Goal: Task Accomplishment & Management: Complete application form

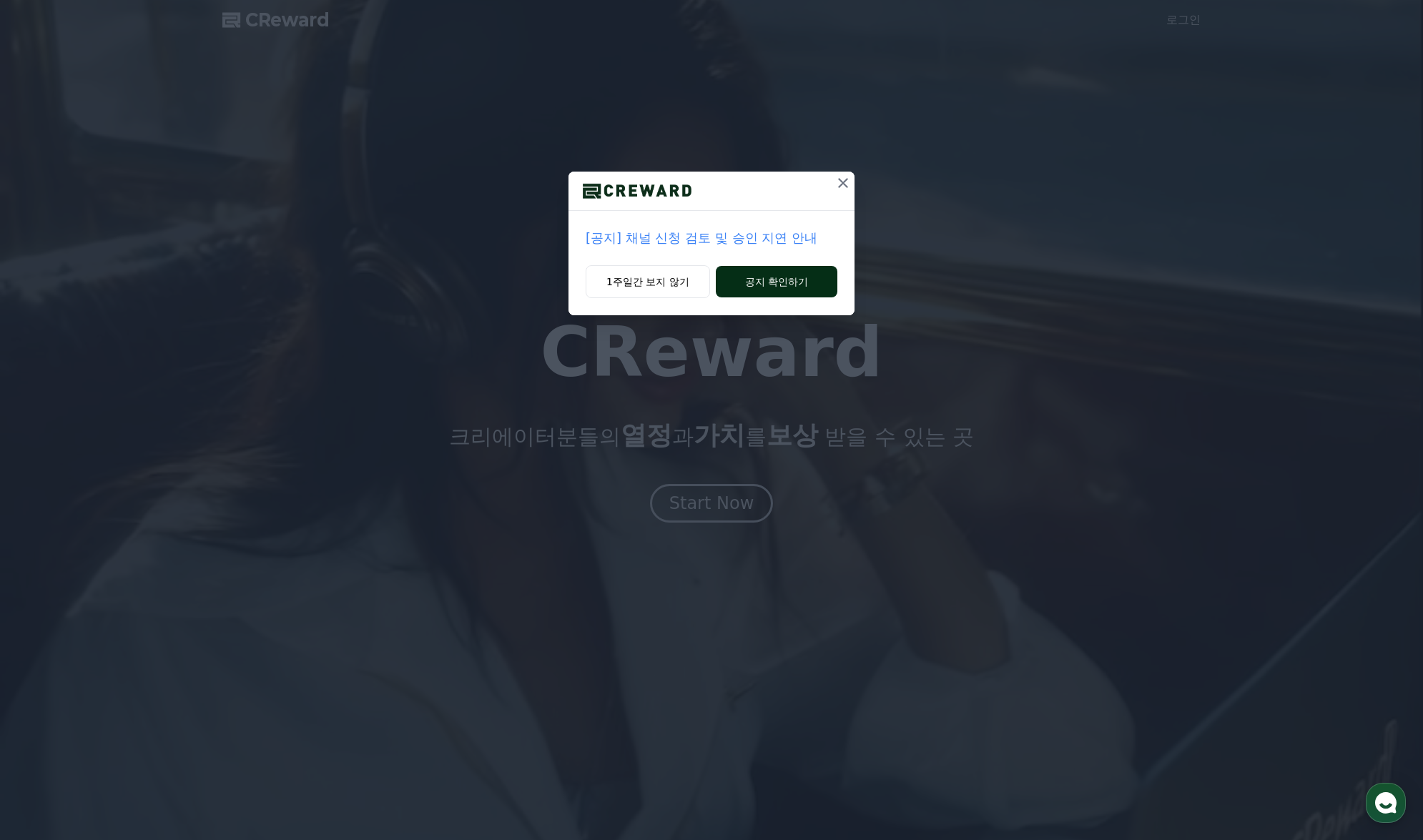
click at [759, 282] on button "공지 확인하기" at bounding box center [777, 282] width 122 height 32
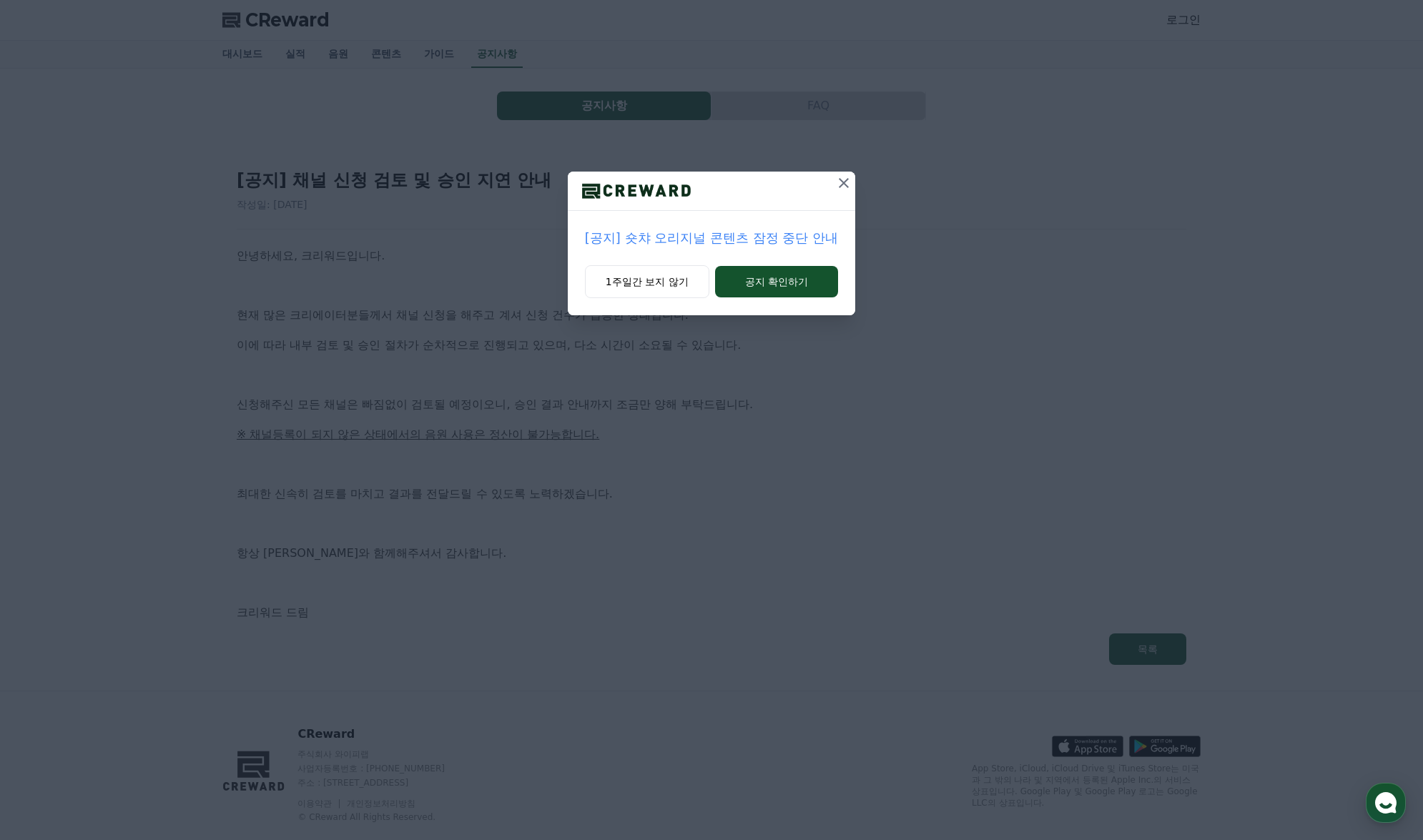
click at [847, 177] on icon at bounding box center [843, 182] width 17 height 17
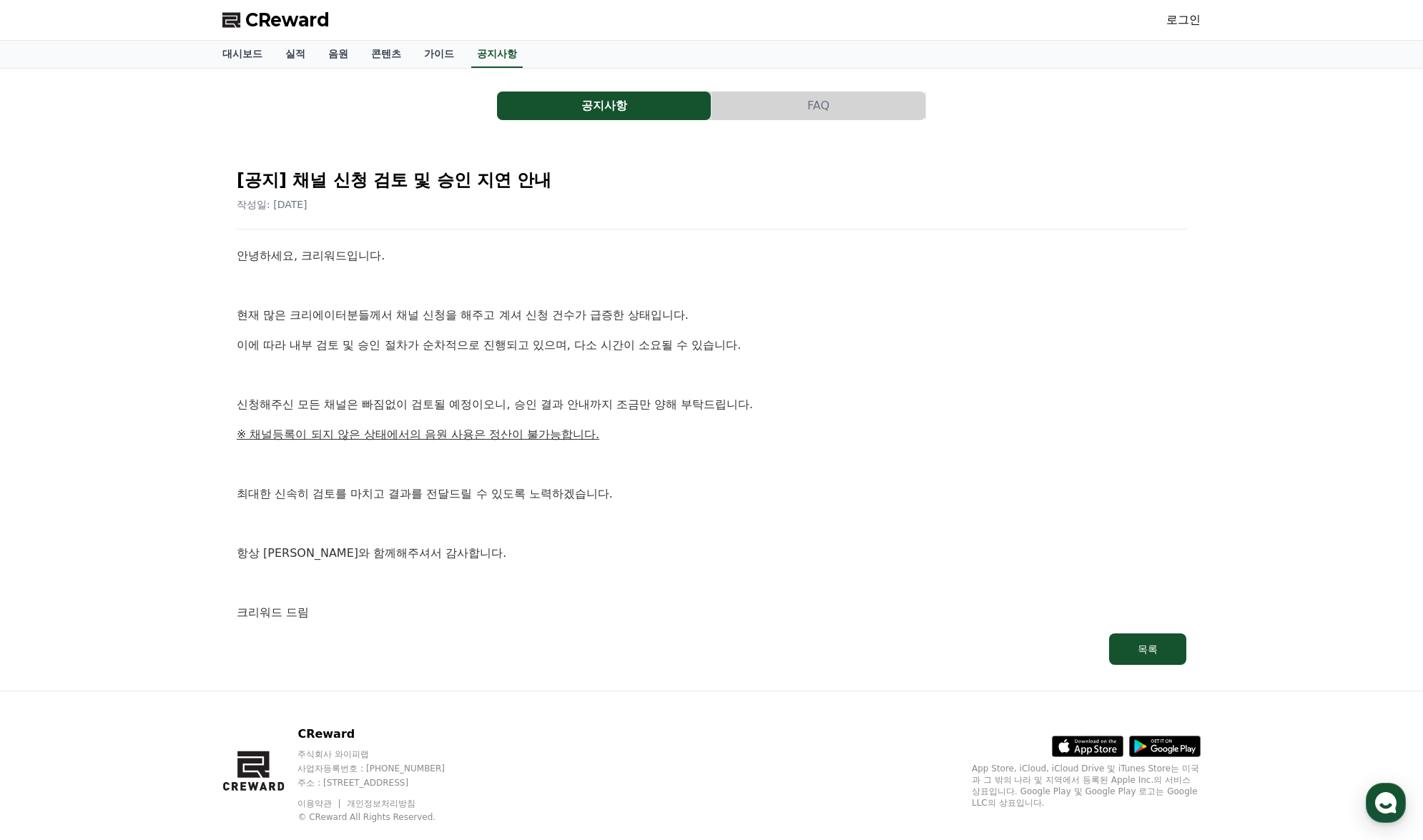
click at [672, 329] on div "안녕하세요, 크리워드입니다. 현재 많은 크리에이터분들께서 채널 신청을 해주고 계셔 신청 건수가 급증한 상태입니다. 이에 따라 내부 검토 및 승…" at bounding box center [712, 434] width 949 height 375
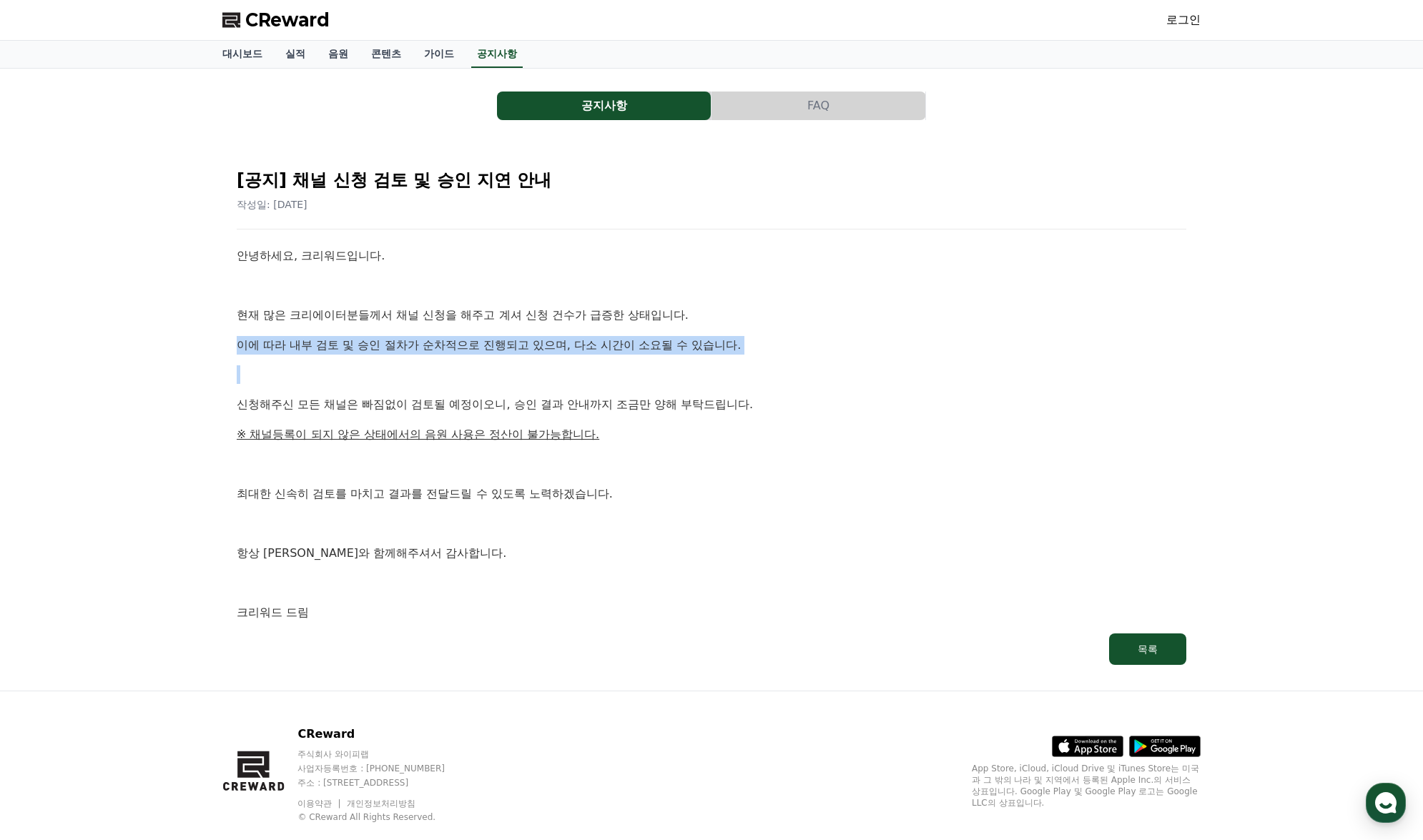
click at [672, 329] on div "안녕하세요, 크리워드입니다. 현재 많은 크리에이터분들께서 채널 신청을 해주고 계셔 신청 건수가 급증한 상태입니다. 이에 따라 내부 검토 및 승…" at bounding box center [712, 434] width 949 height 375
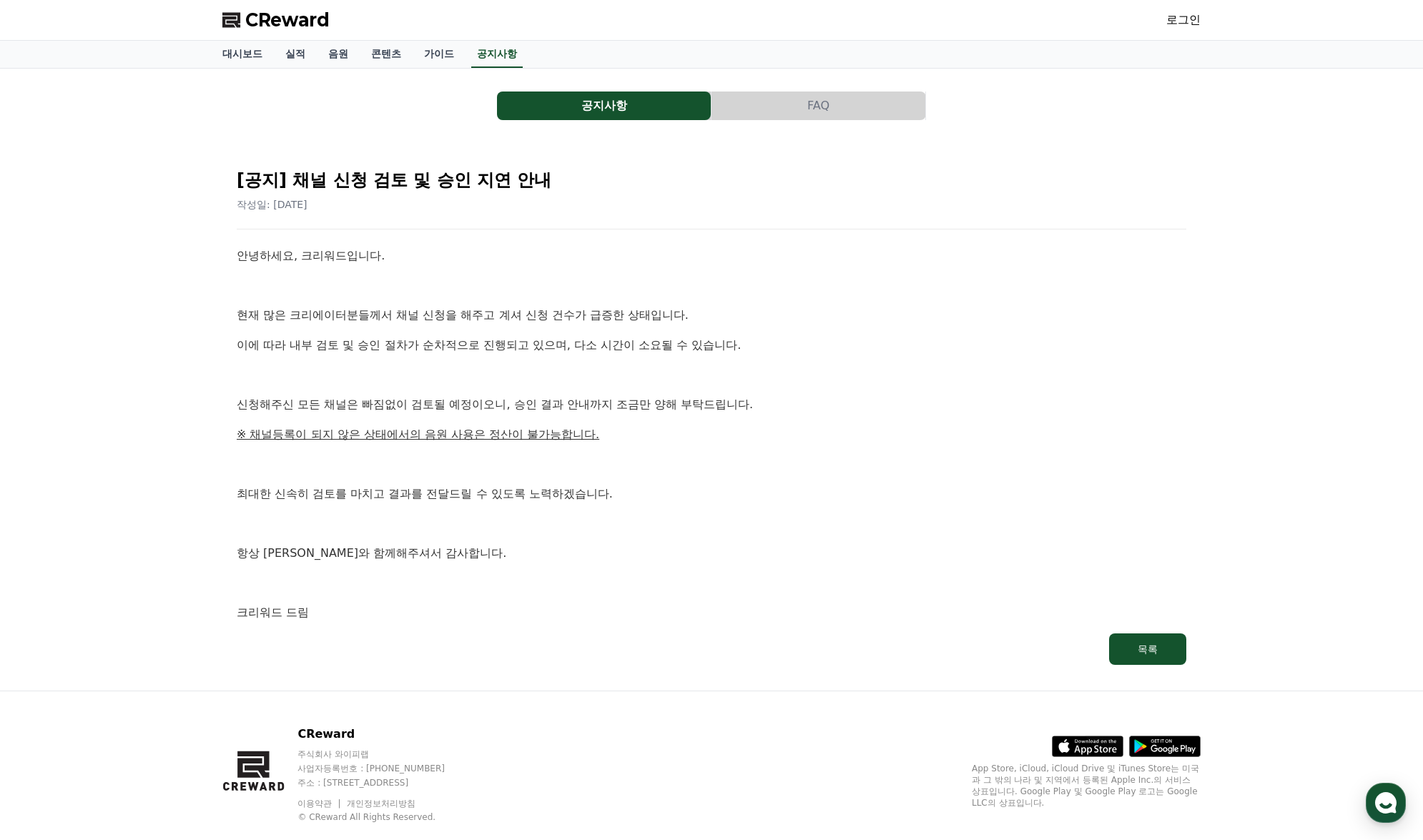
click at [599, 399] on p "신청해주신 모든 채널은 빠짐없이 검토될 예정이오니, 승인 결과 안내까지 조금만 양해 부탁드립니다." at bounding box center [712, 404] width 949 height 18
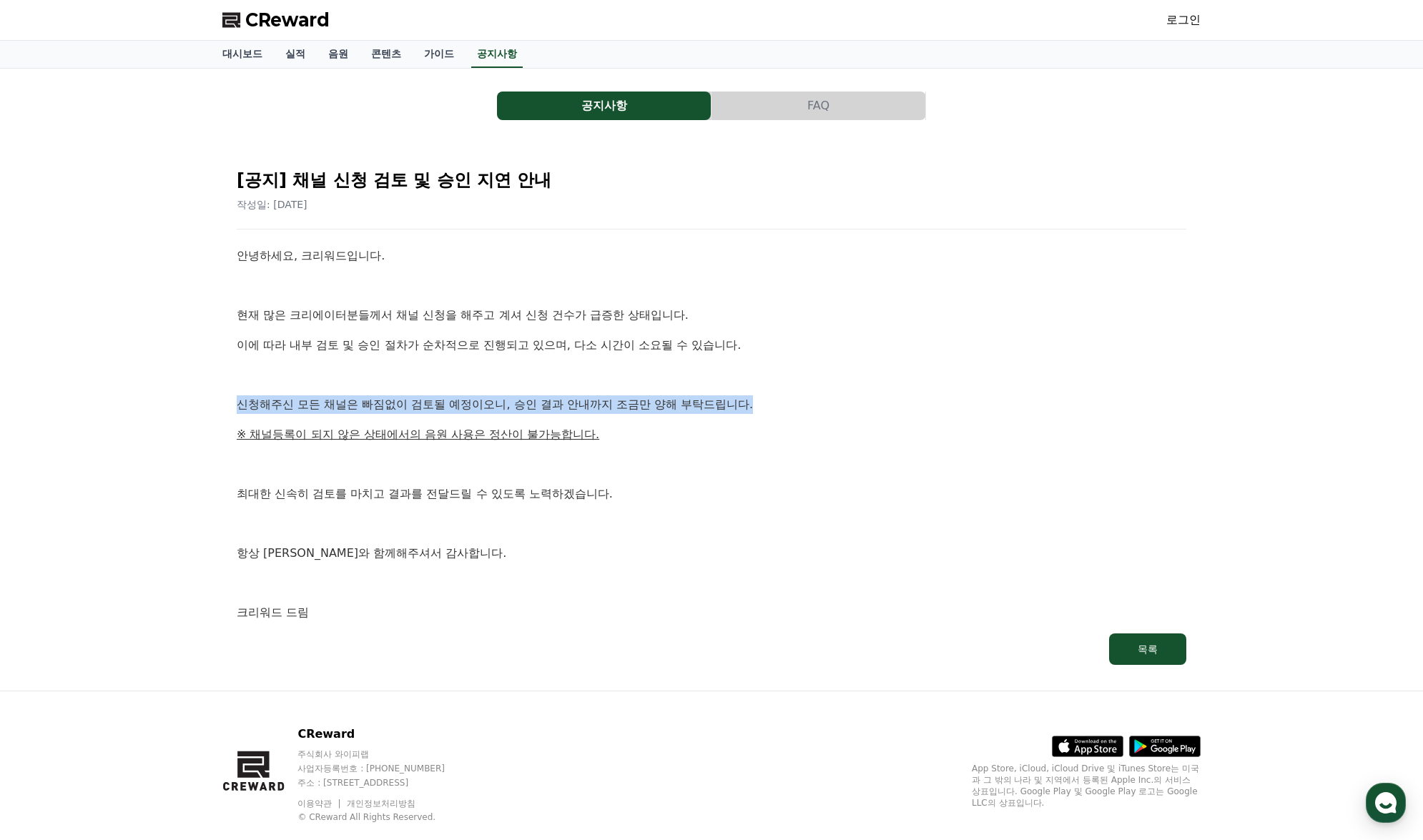
click at [599, 399] on p "신청해주신 모든 채널은 빠짐없이 검토될 예정이오니, 승인 결과 안내까지 조금만 양해 부탁드립니다." at bounding box center [712, 404] width 949 height 18
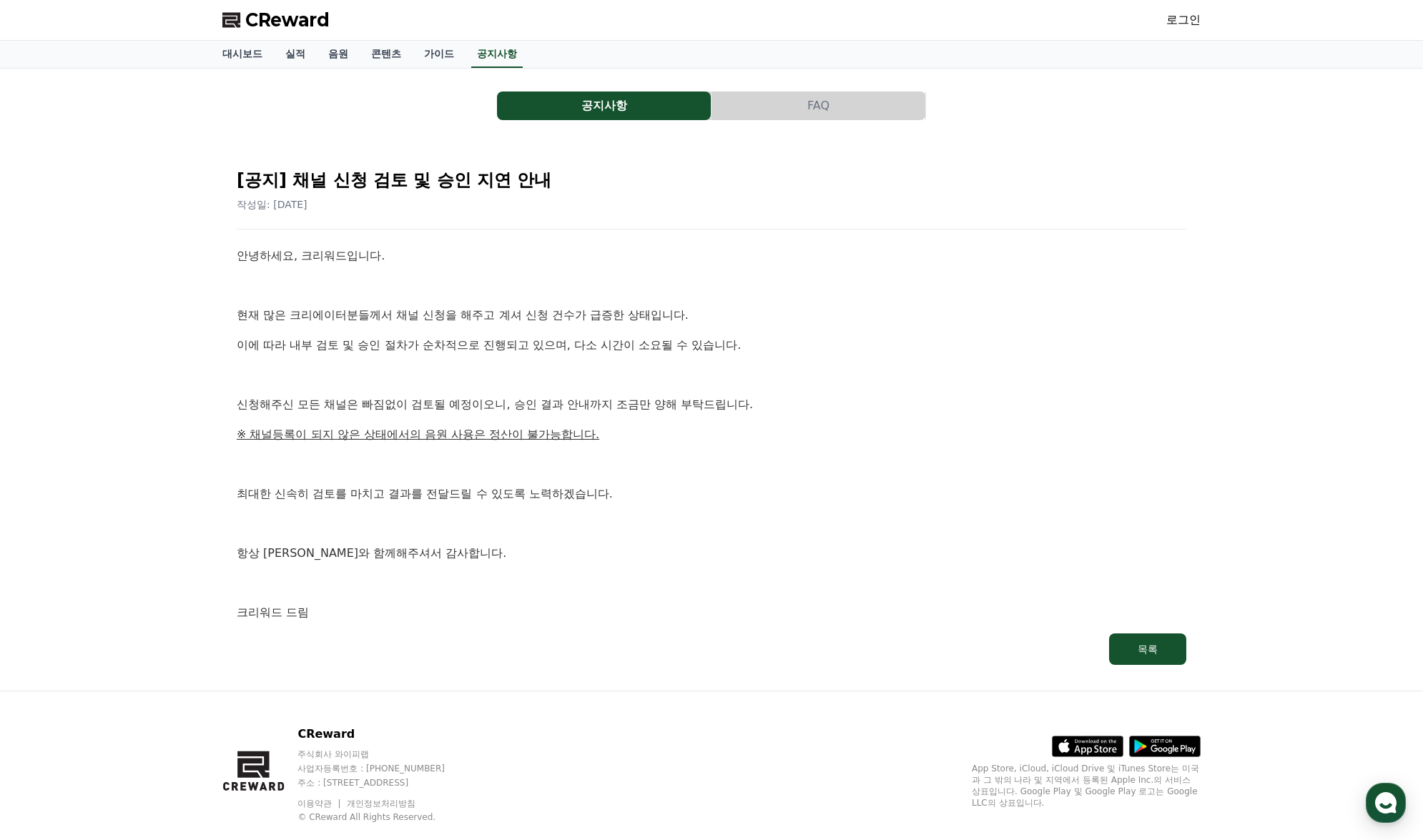
click at [571, 429] on u "※ 채널등록이 되지 않은 상태에서의 음원 사용은 정산이 불가능합니다." at bounding box center [418, 434] width 363 height 13
click at [631, 455] on p at bounding box center [712, 463] width 949 height 18
click at [311, 17] on span "CReward" at bounding box center [288, 20] width 85 height 23
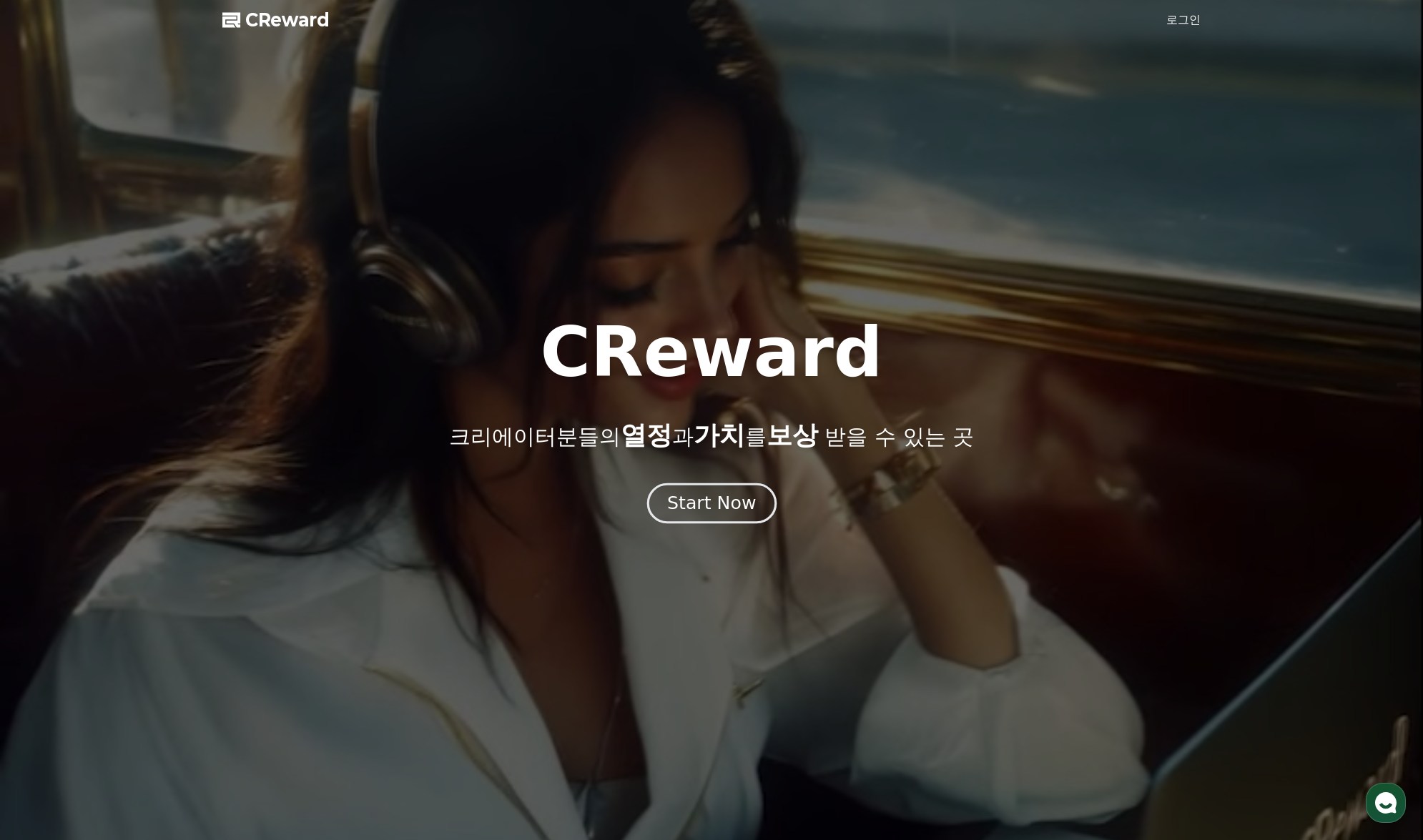
click at [717, 494] on div "Start Now" at bounding box center [712, 504] width 89 height 25
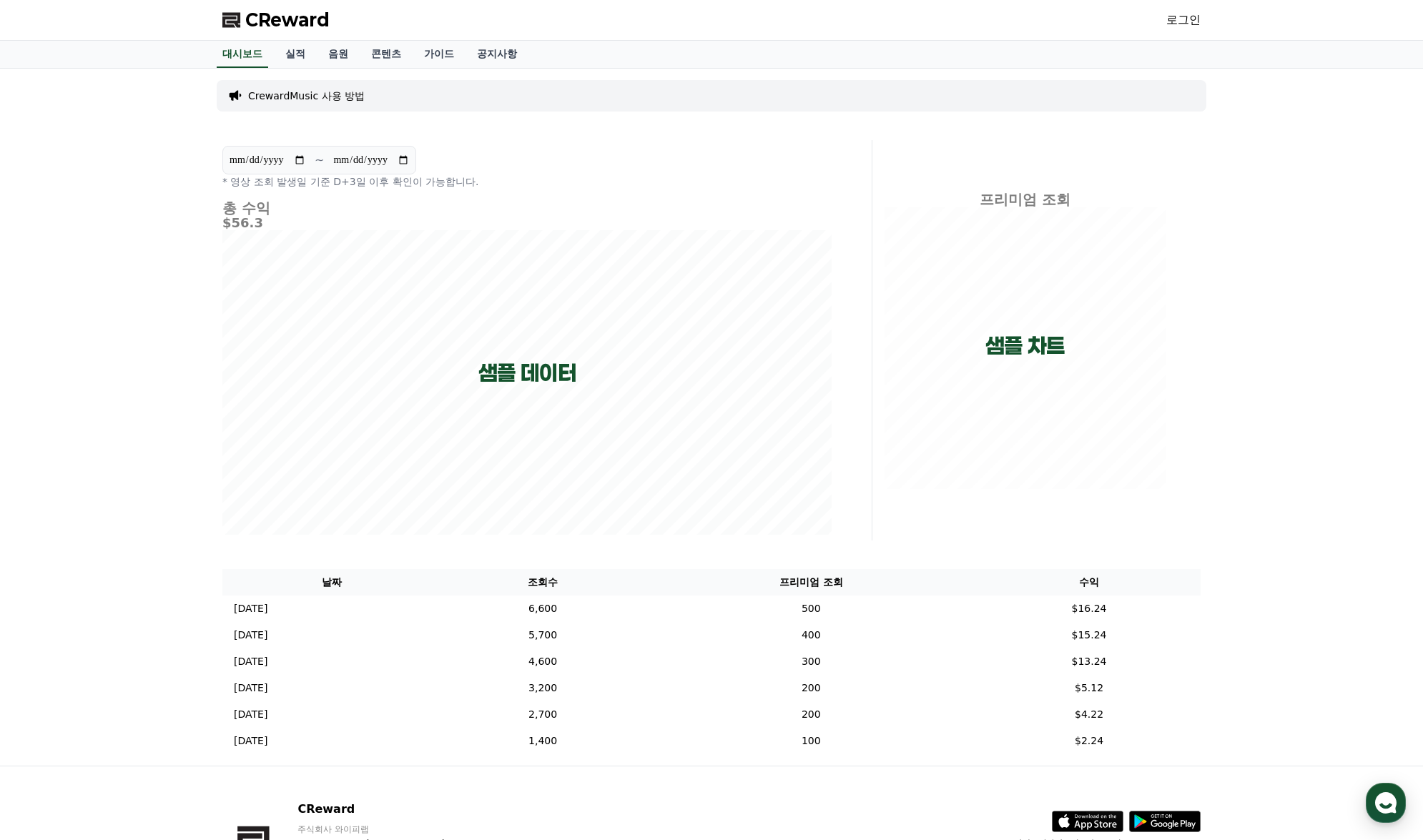
click at [1184, 6] on div "CReward 로그인" at bounding box center [712, 19] width 1001 height 40
click at [1177, 10] on div "로그인" at bounding box center [1183, 20] width 34 height 23
click at [1169, 14] on link "로그인" at bounding box center [1183, 19] width 34 height 17
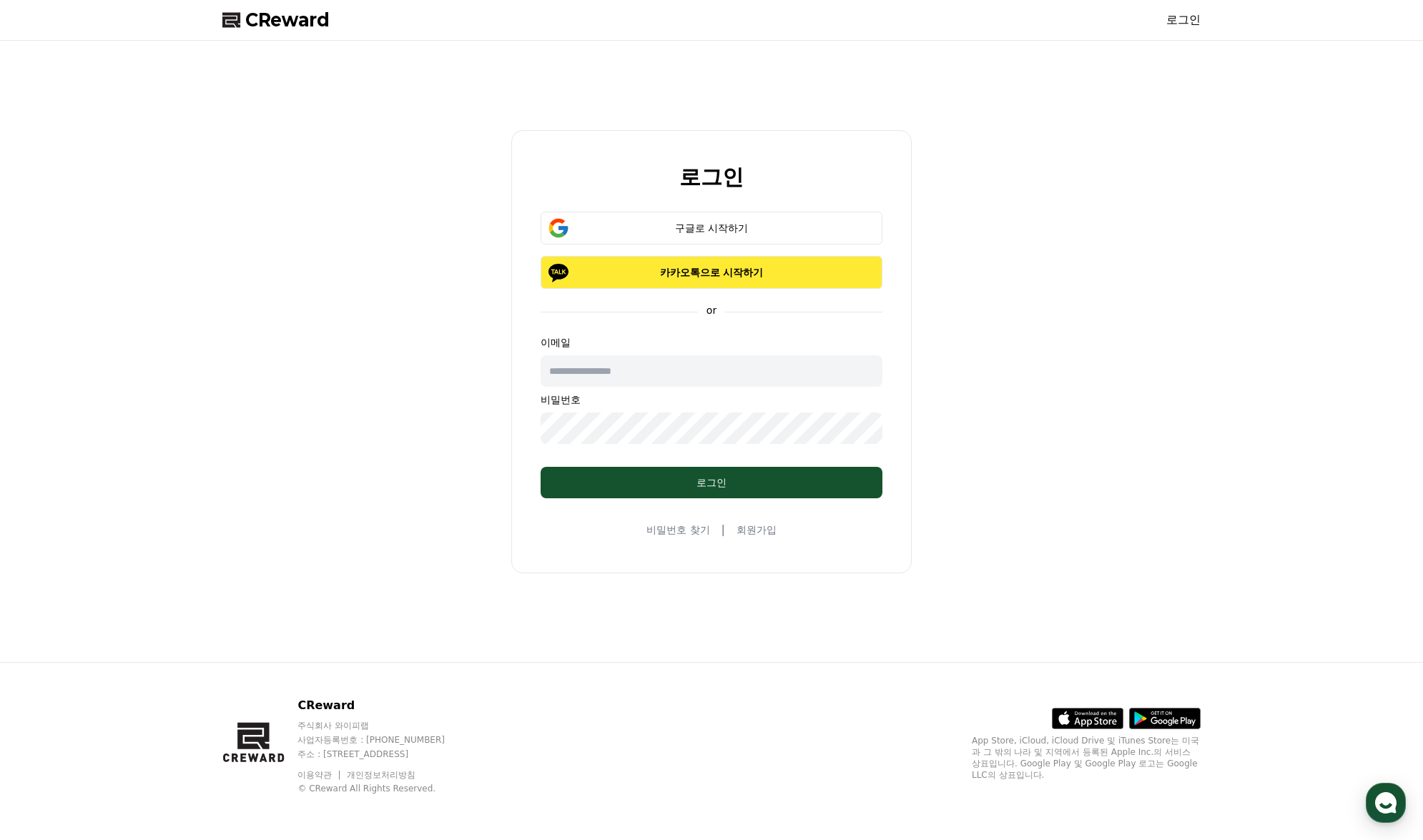
click at [767, 276] on p "카카오톡으로 시작하기" at bounding box center [711, 272] width 300 height 14
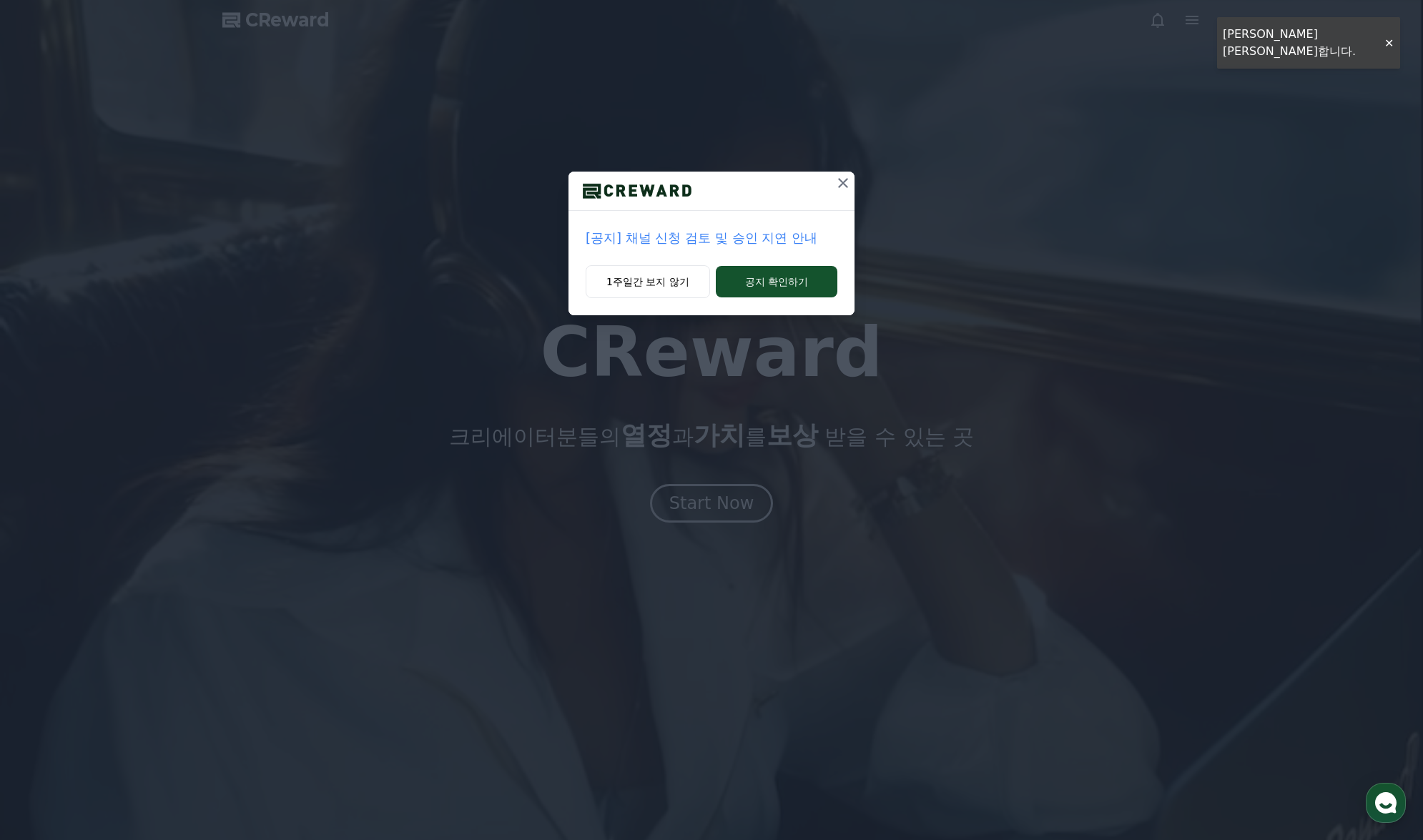
click at [848, 188] on icon at bounding box center [843, 182] width 17 height 17
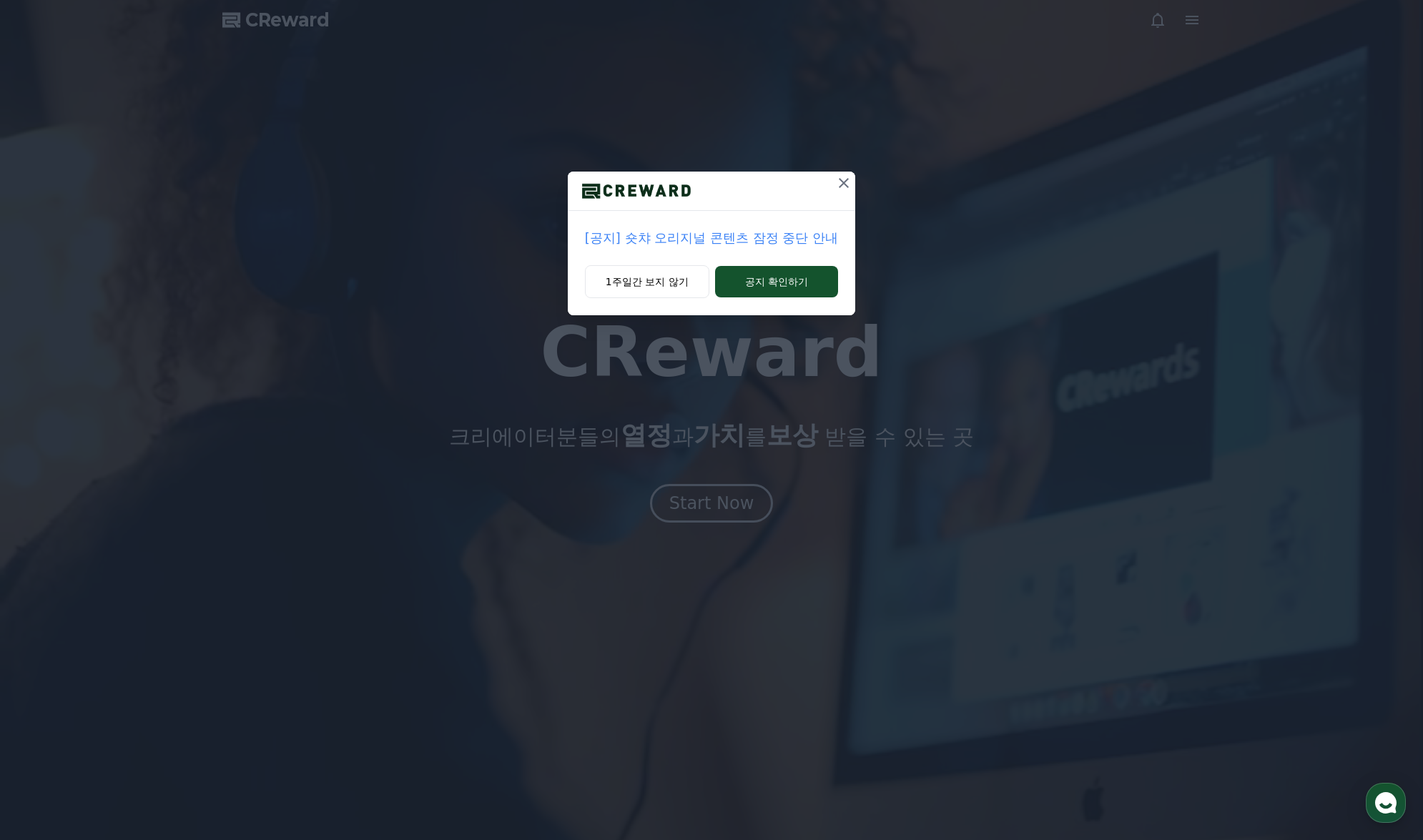
click at [721, 504] on div "[공지] 숏챠 오리지널 콘텐츠 잠정 중단 안내 1주일간 보지 않기 공지 확인하기" at bounding box center [712, 420] width 1423 height 840
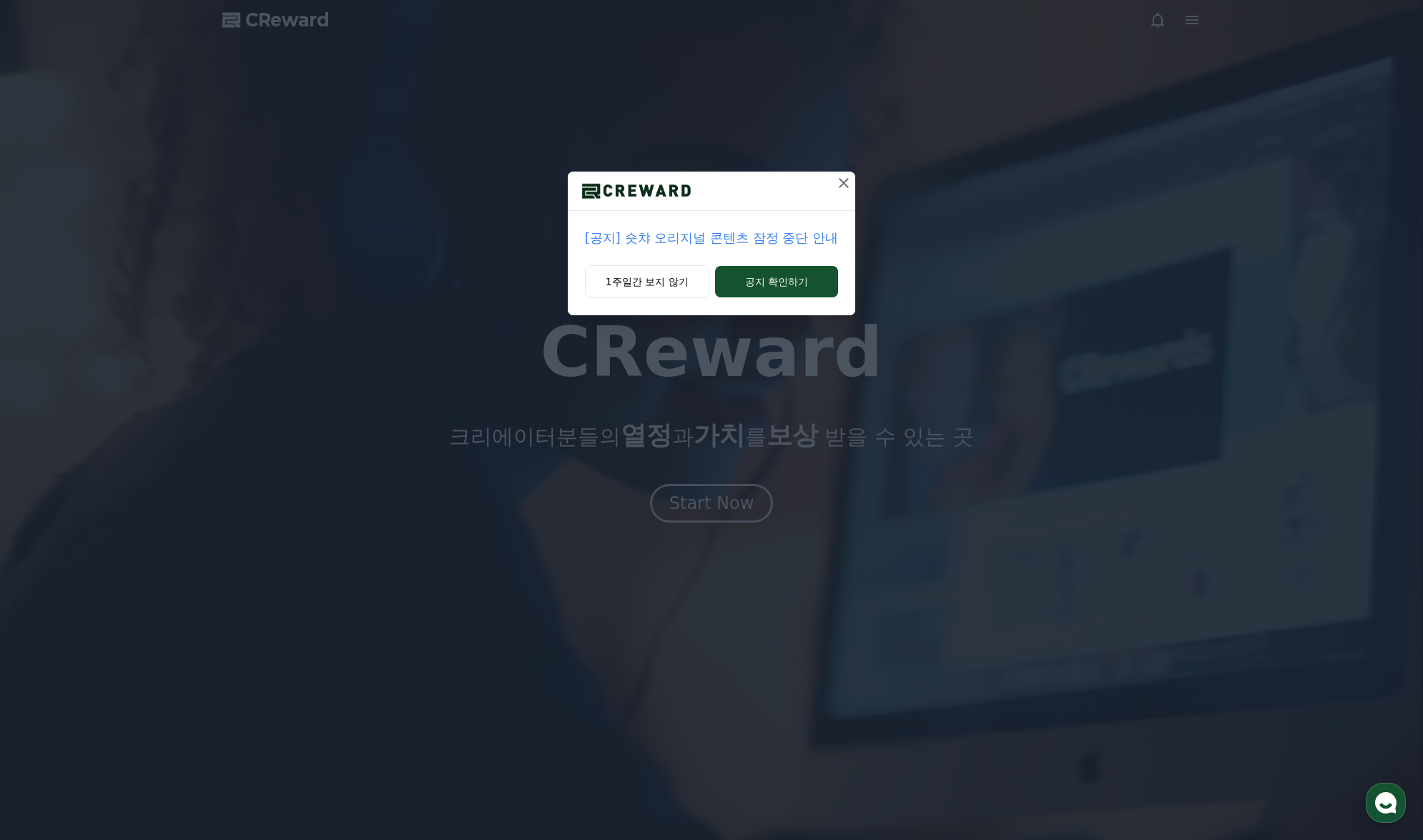
click at [846, 178] on icon at bounding box center [843, 182] width 17 height 17
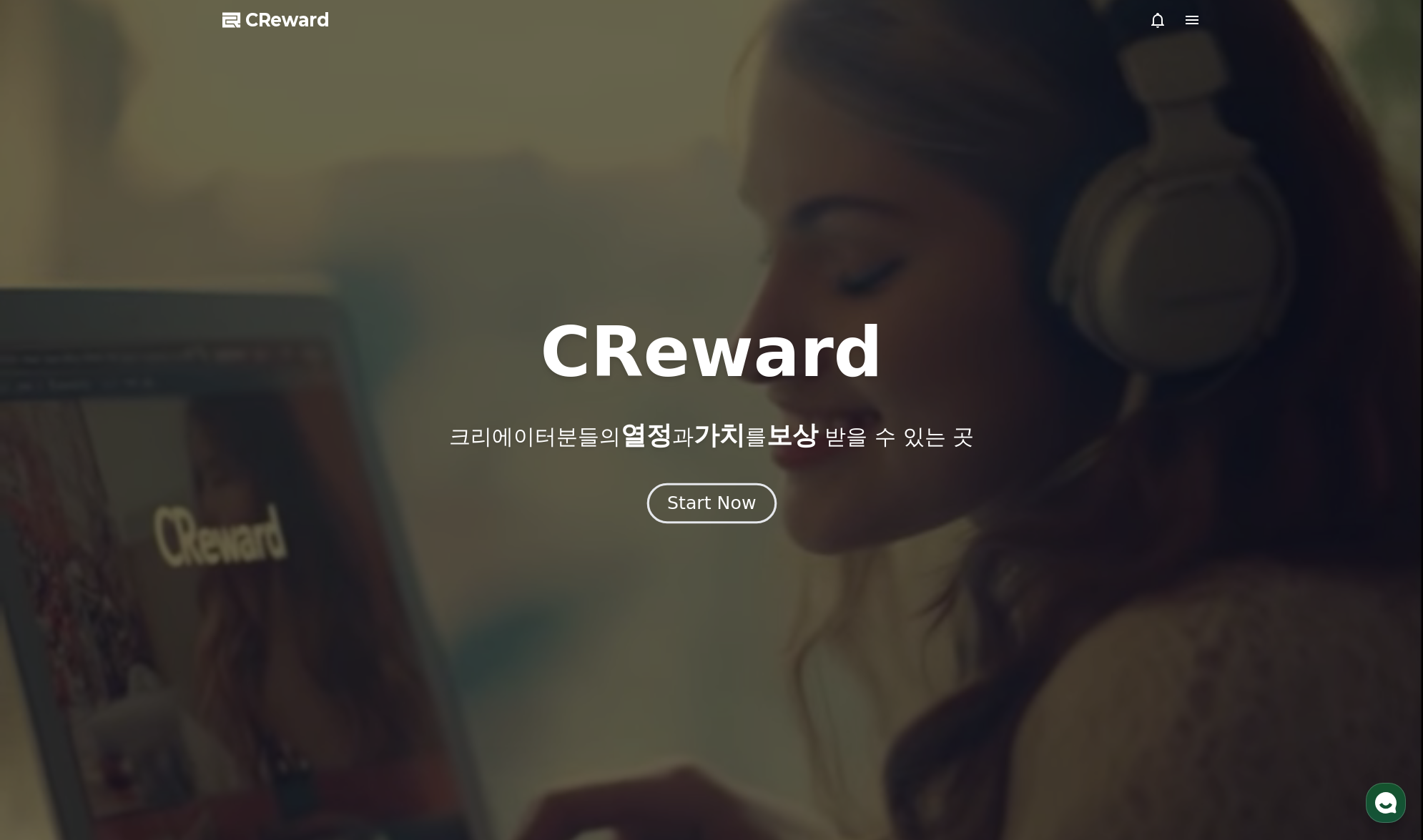
click at [731, 507] on div "Start Now" at bounding box center [712, 504] width 89 height 25
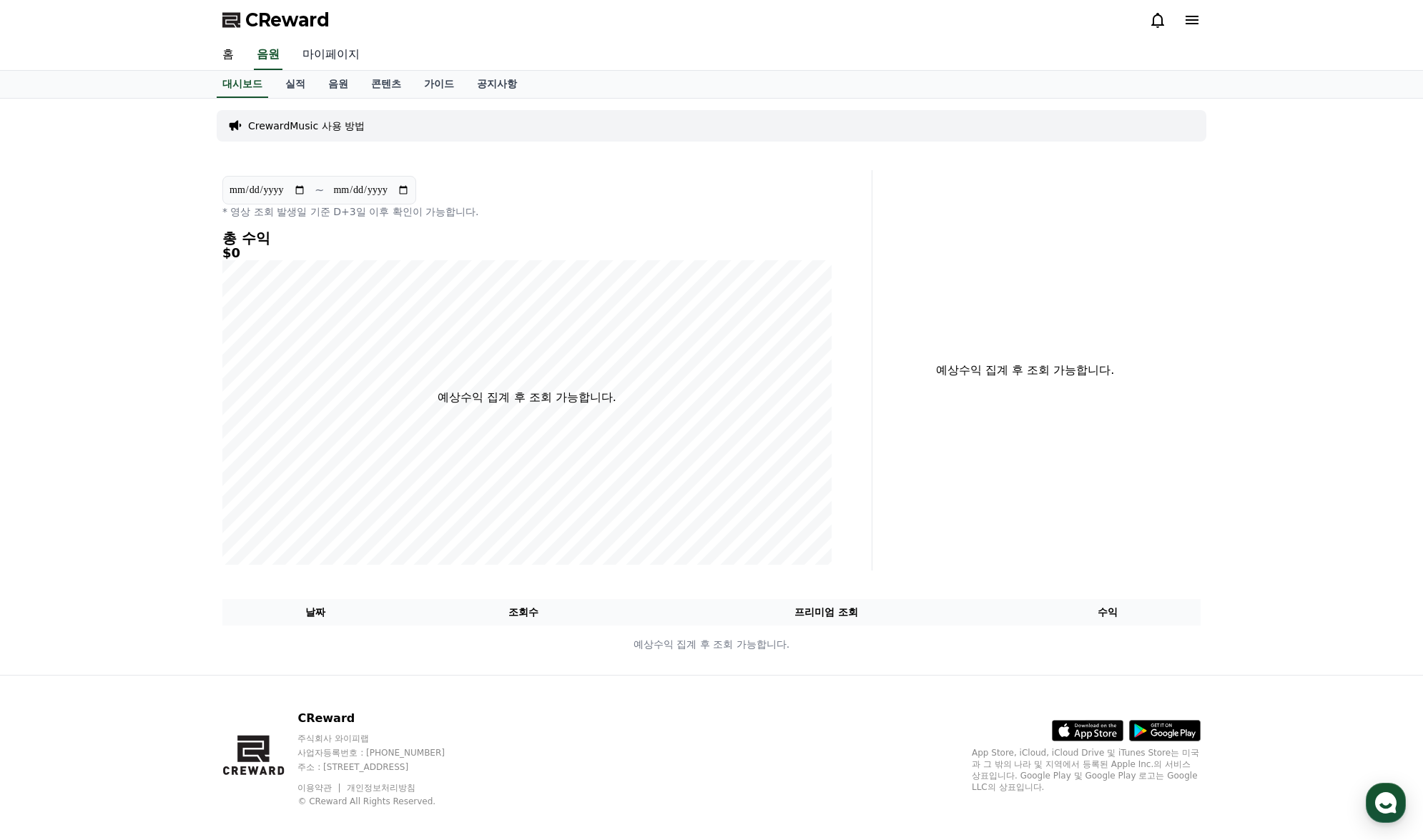
click at [330, 55] on link "마이페이지" at bounding box center [330, 55] width 80 height 30
select select "**********"
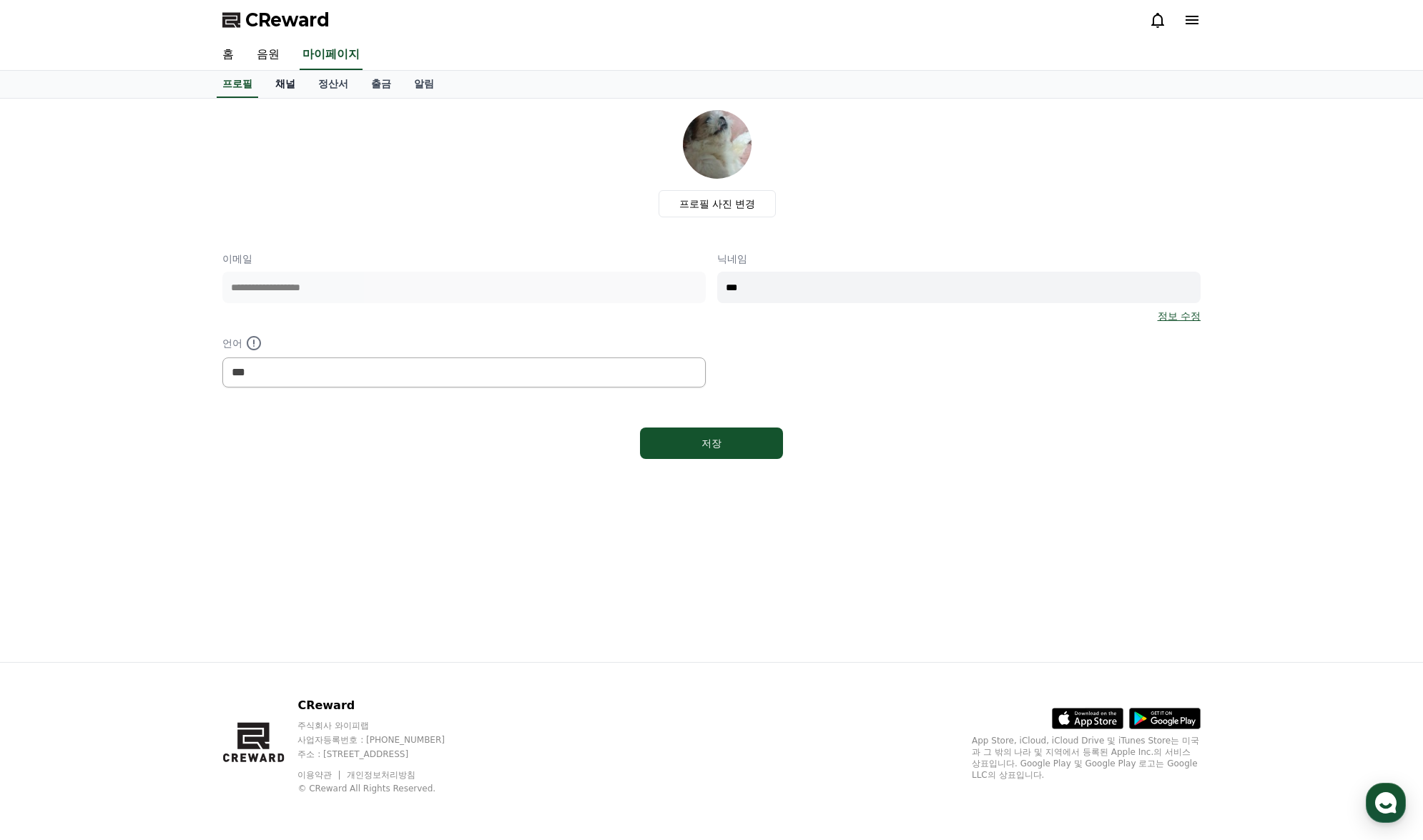
click at [291, 93] on link "채널" at bounding box center [285, 84] width 43 height 27
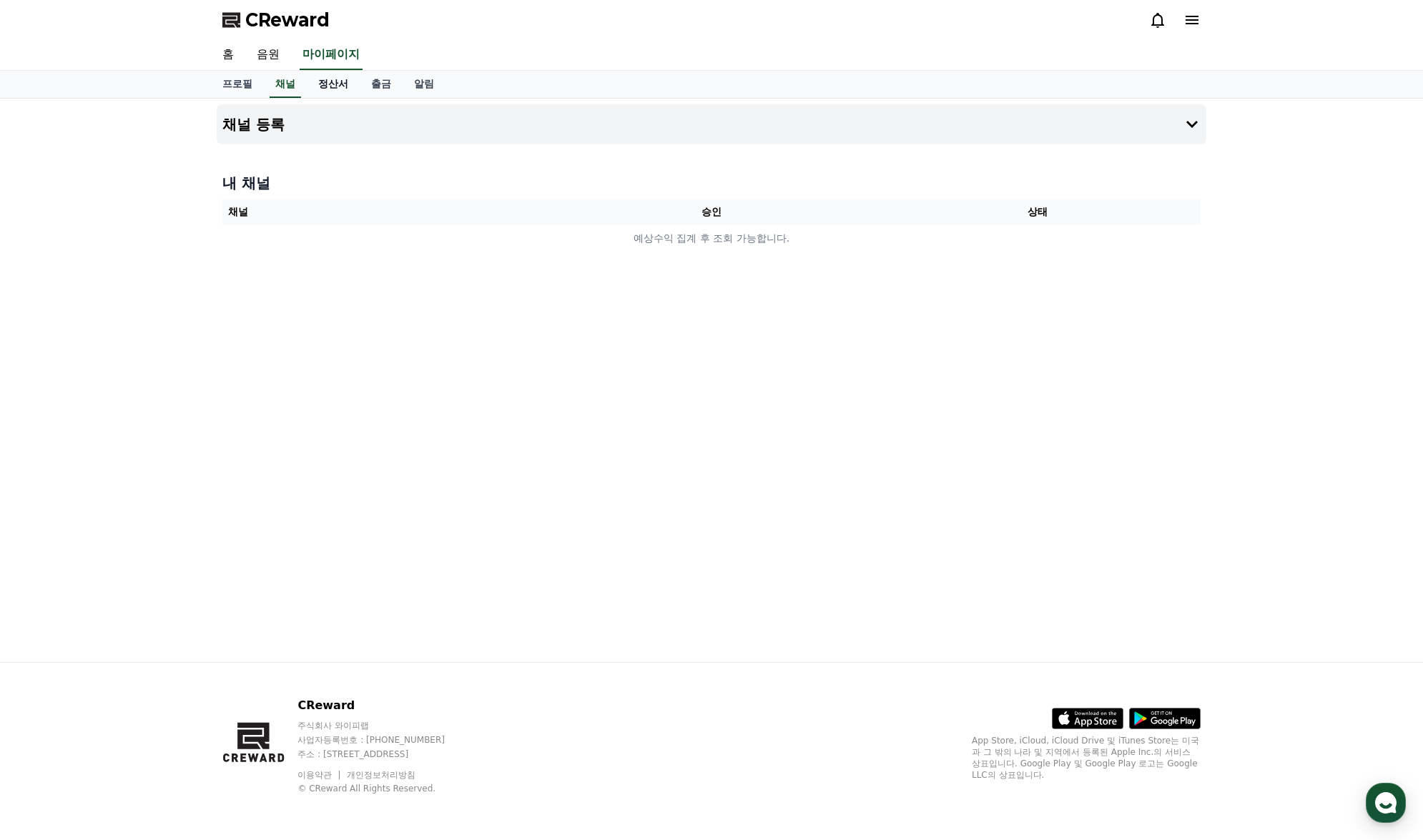
click at [329, 85] on link "정산서" at bounding box center [333, 84] width 53 height 27
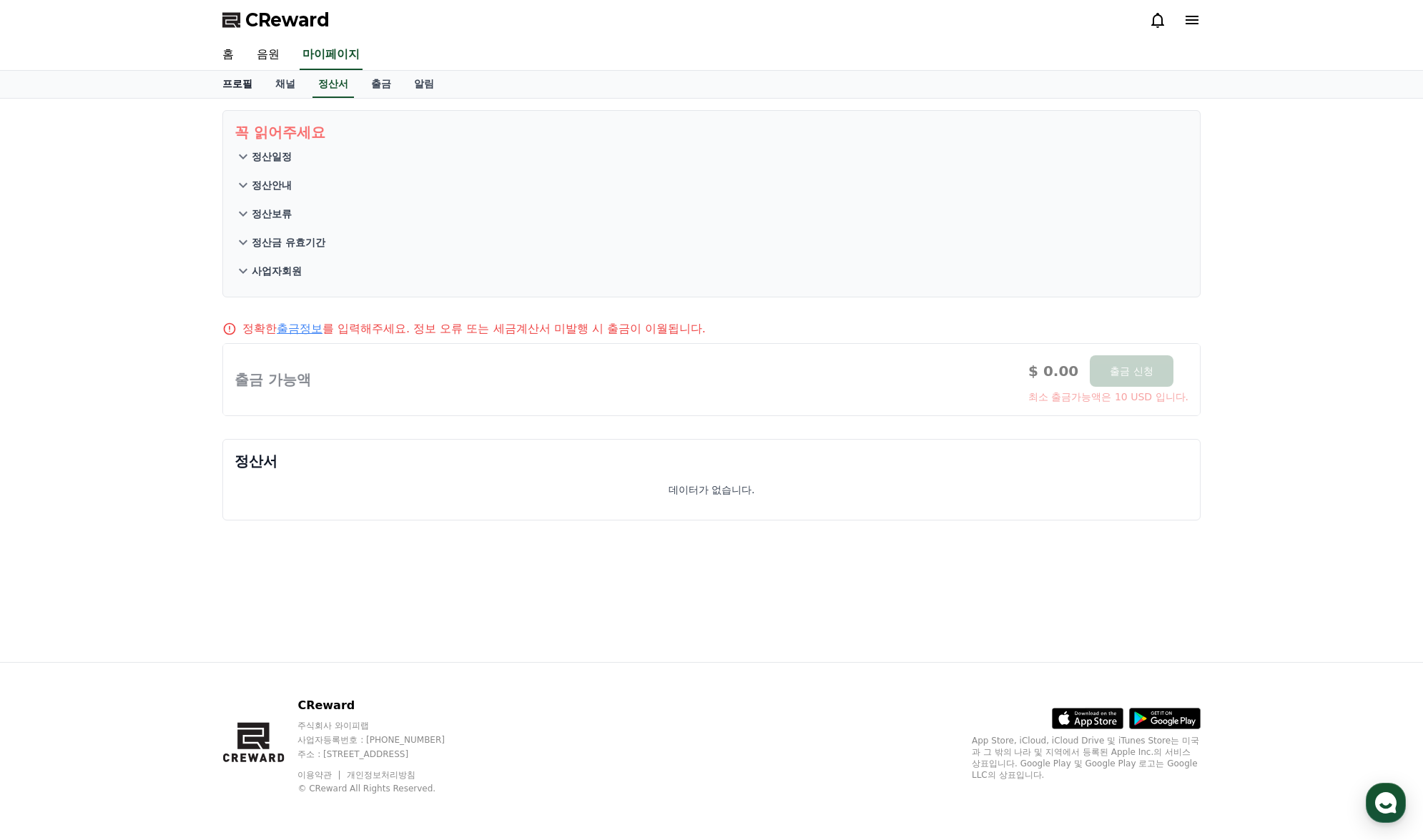
click at [226, 85] on link "프로필" at bounding box center [238, 84] width 53 height 27
select select "**********"
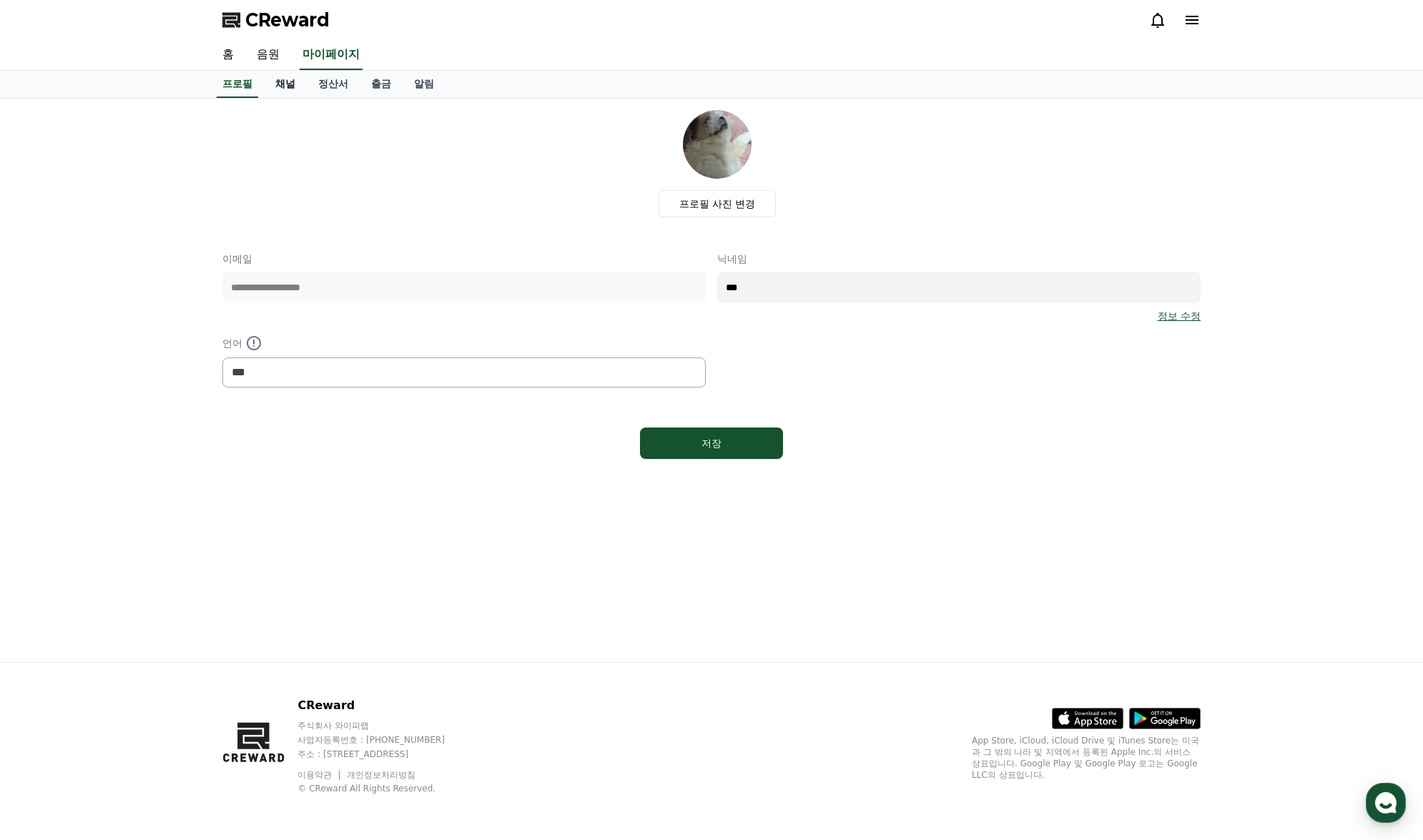
click at [297, 82] on link "채널" at bounding box center [285, 84] width 43 height 27
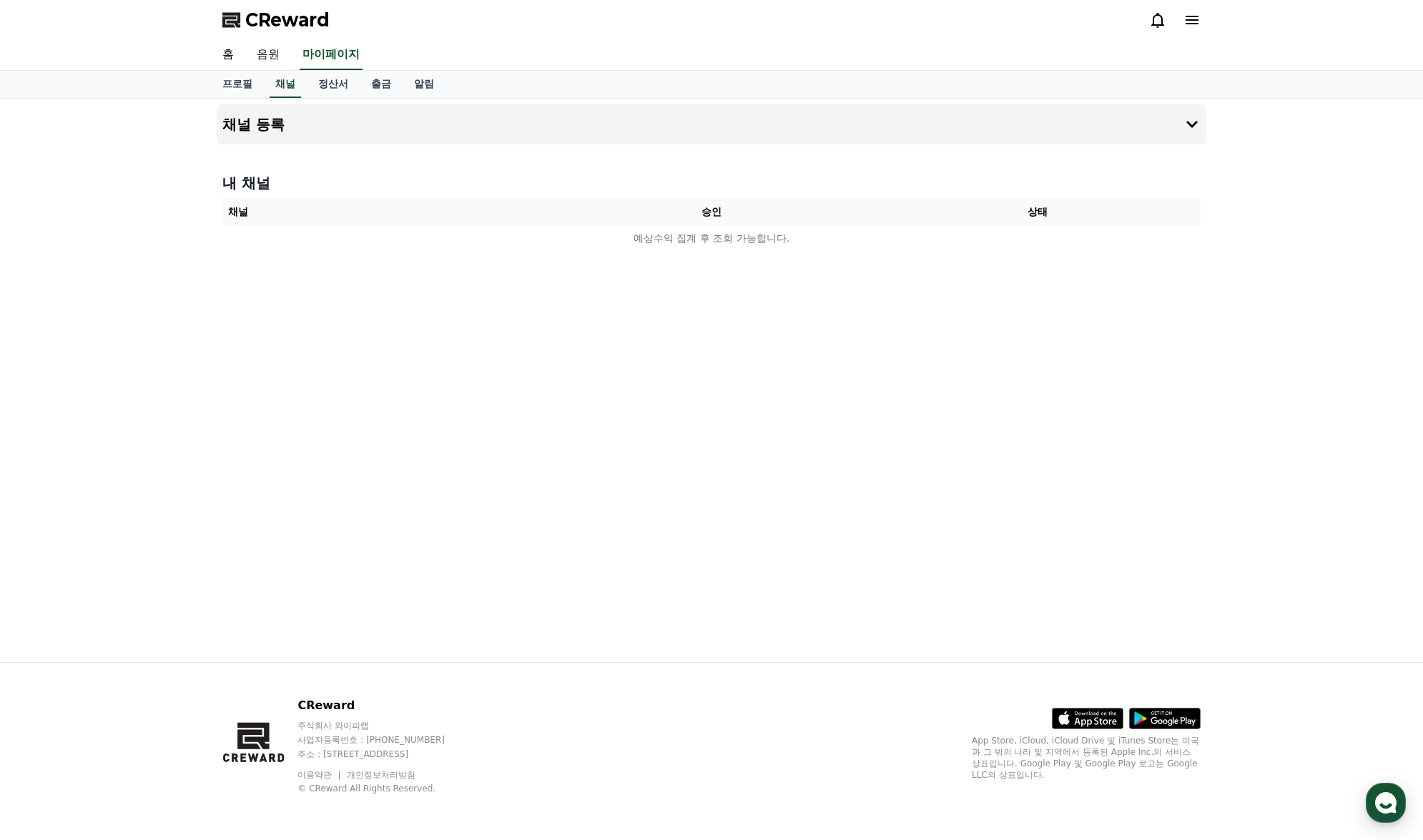
click at [254, 57] on link "음원" at bounding box center [269, 55] width 46 height 30
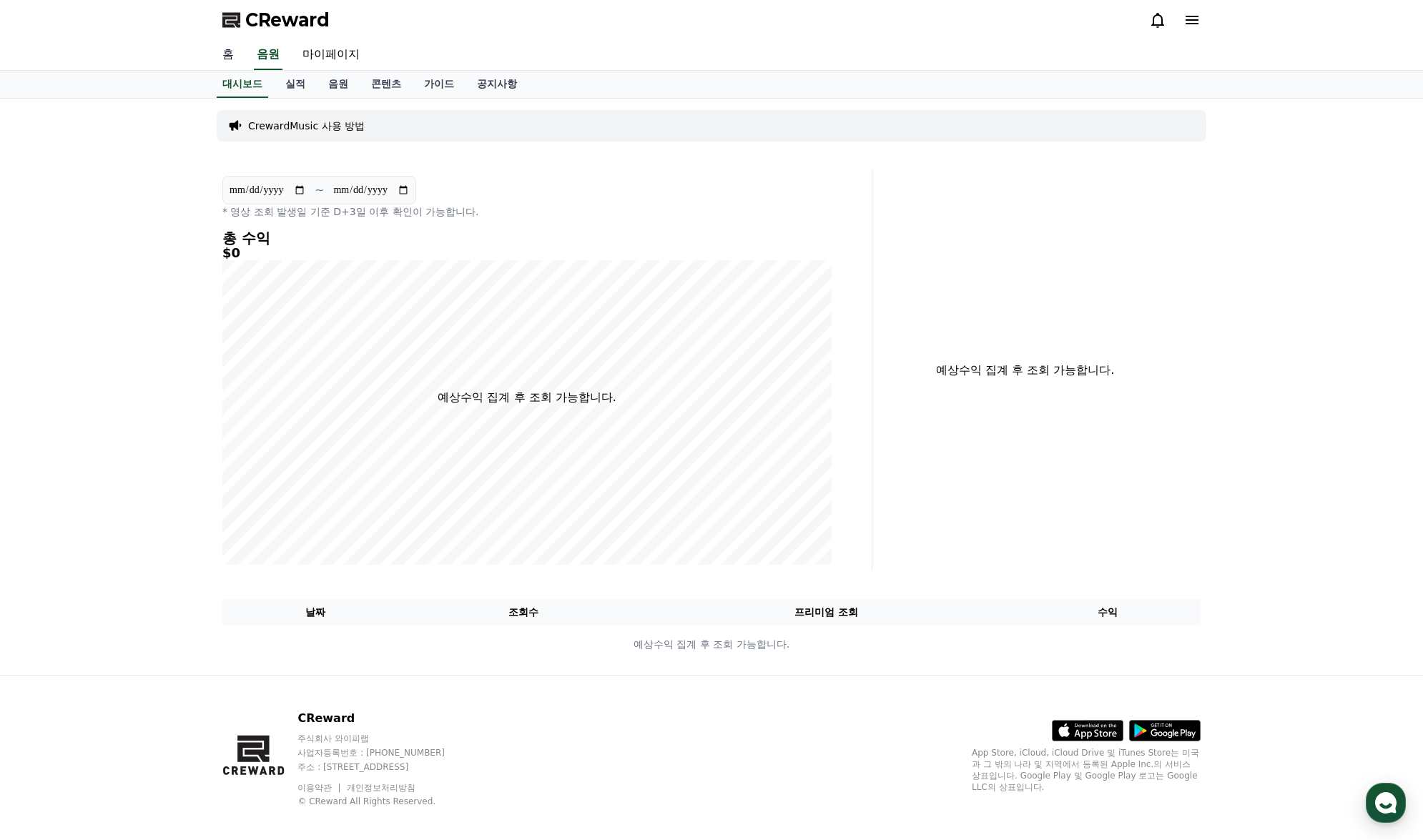
click at [232, 55] on link "홈" at bounding box center [228, 55] width 34 height 30
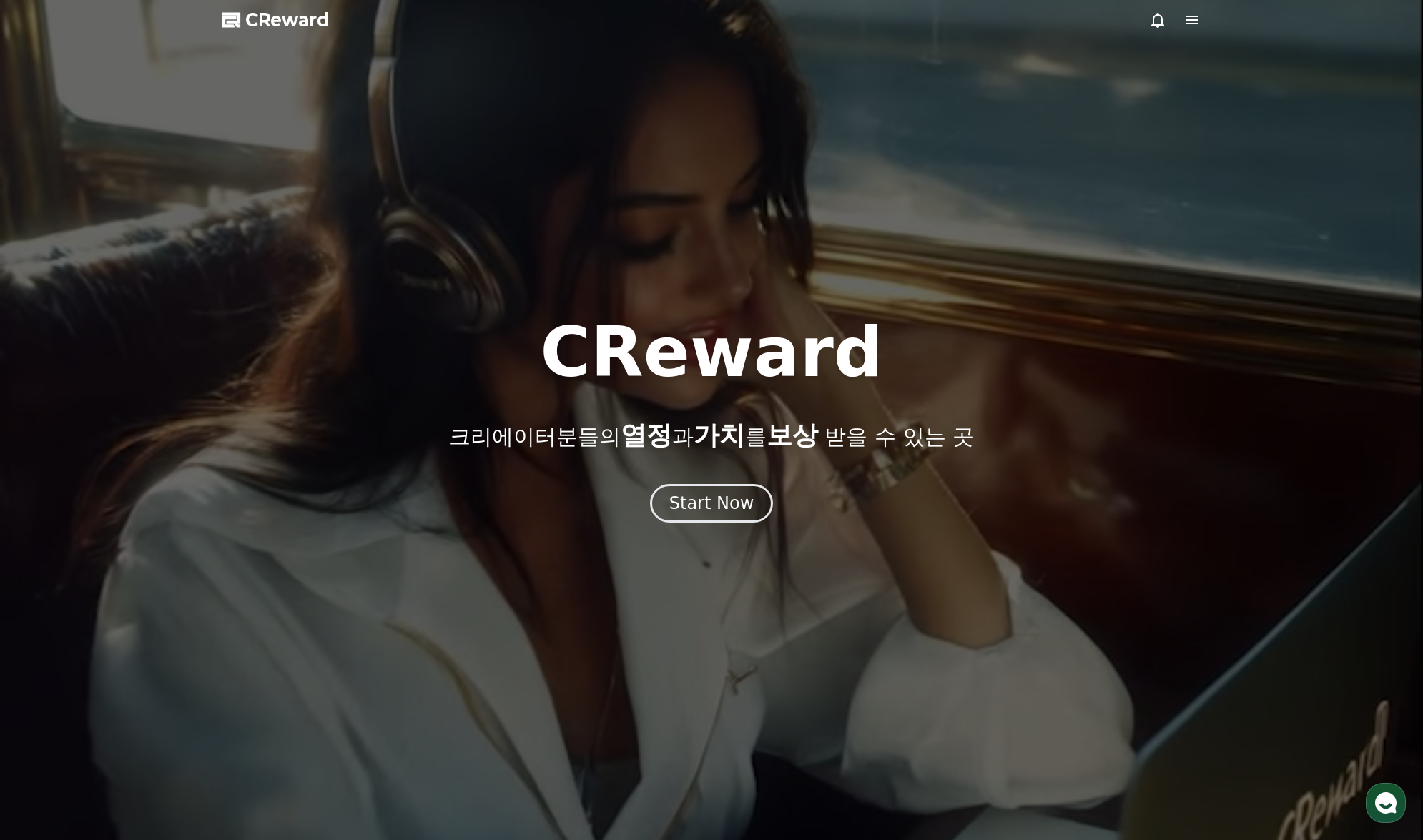
click at [257, 49] on div at bounding box center [712, 420] width 1423 height 840
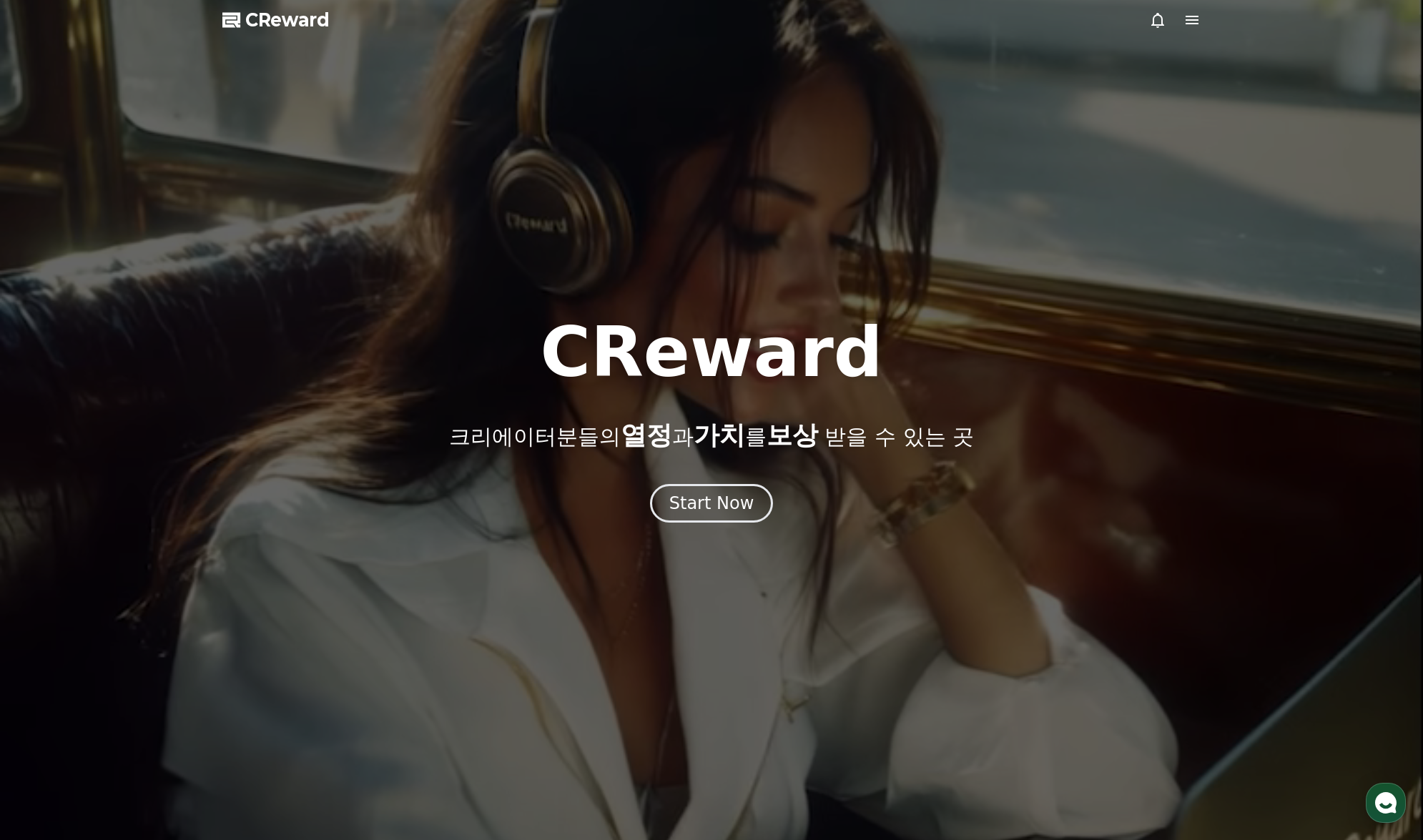
click at [285, 7] on div at bounding box center [712, 420] width 1423 height 840
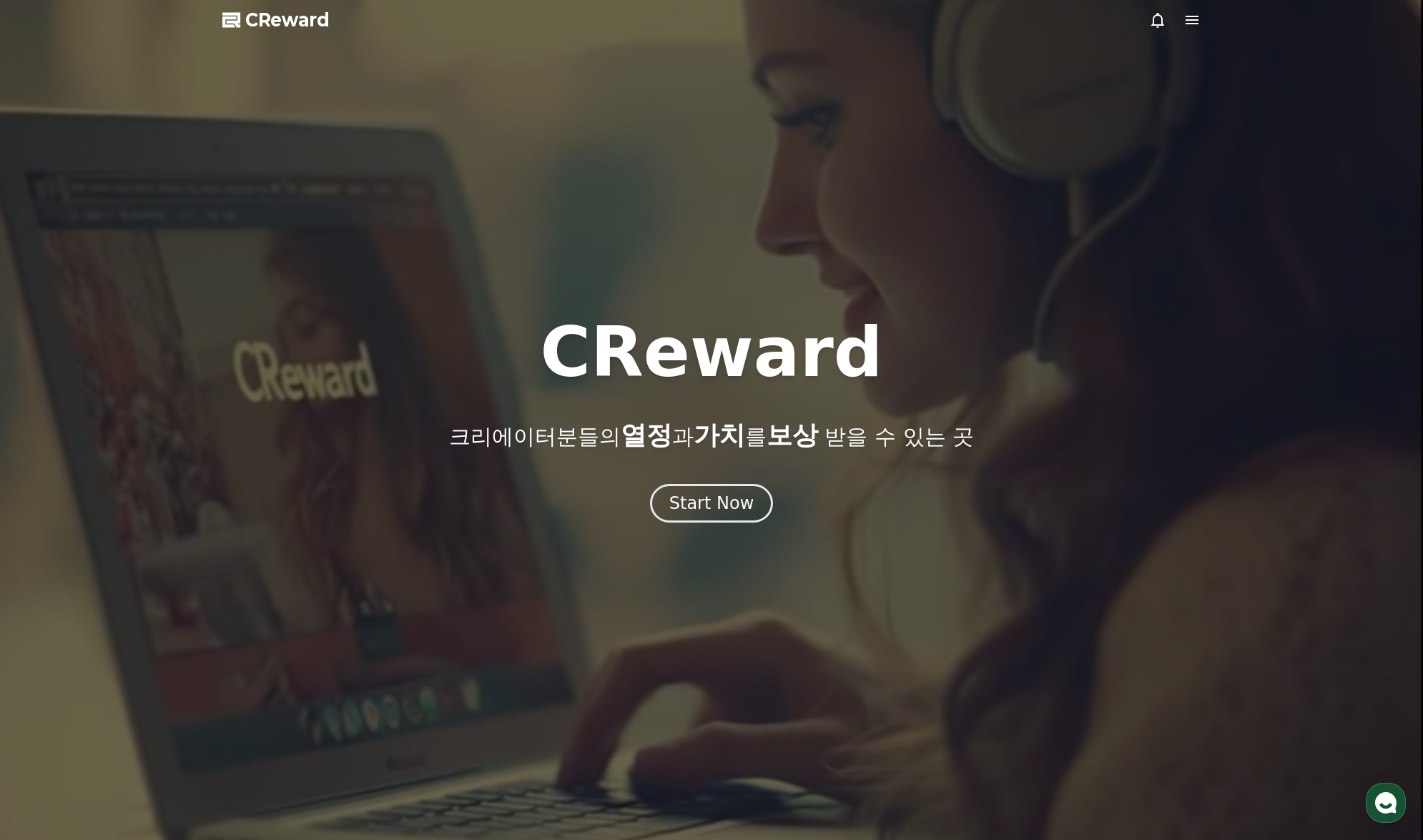
click at [271, 17] on span "CReward" at bounding box center [288, 20] width 85 height 23
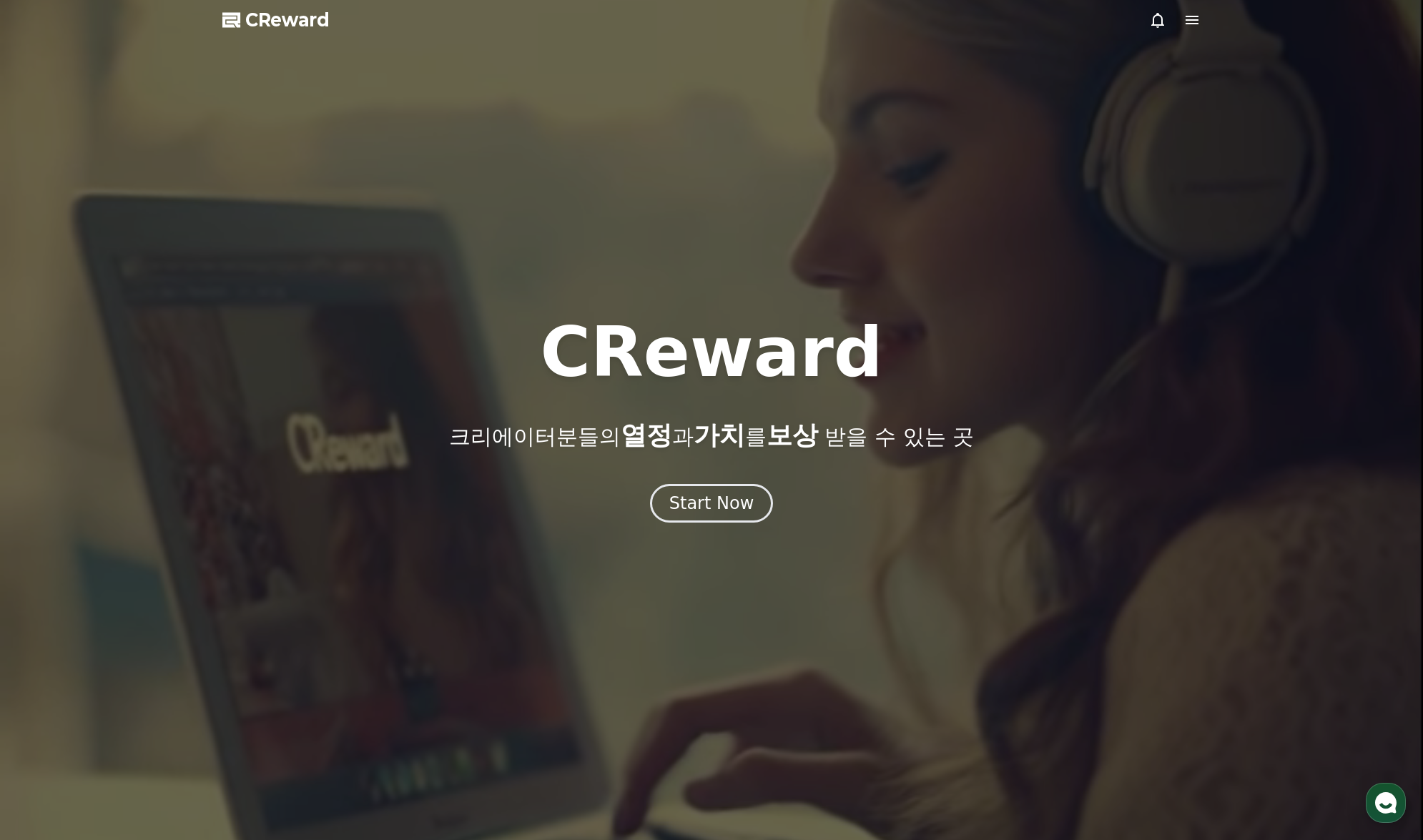
click at [1194, 26] on icon at bounding box center [1191, 19] width 17 height 17
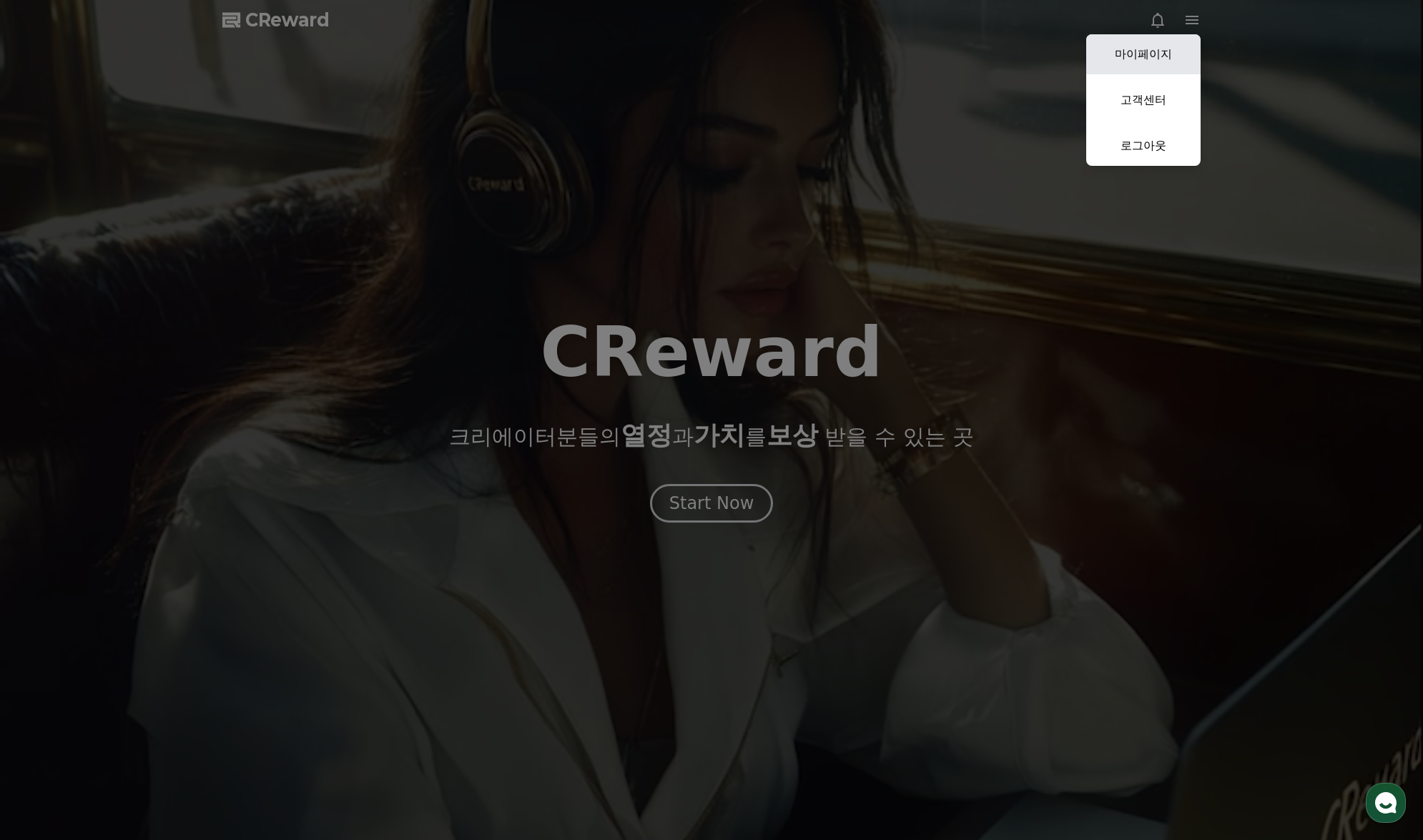
click at [1147, 48] on link "마이페이지" at bounding box center [1143, 54] width 114 height 40
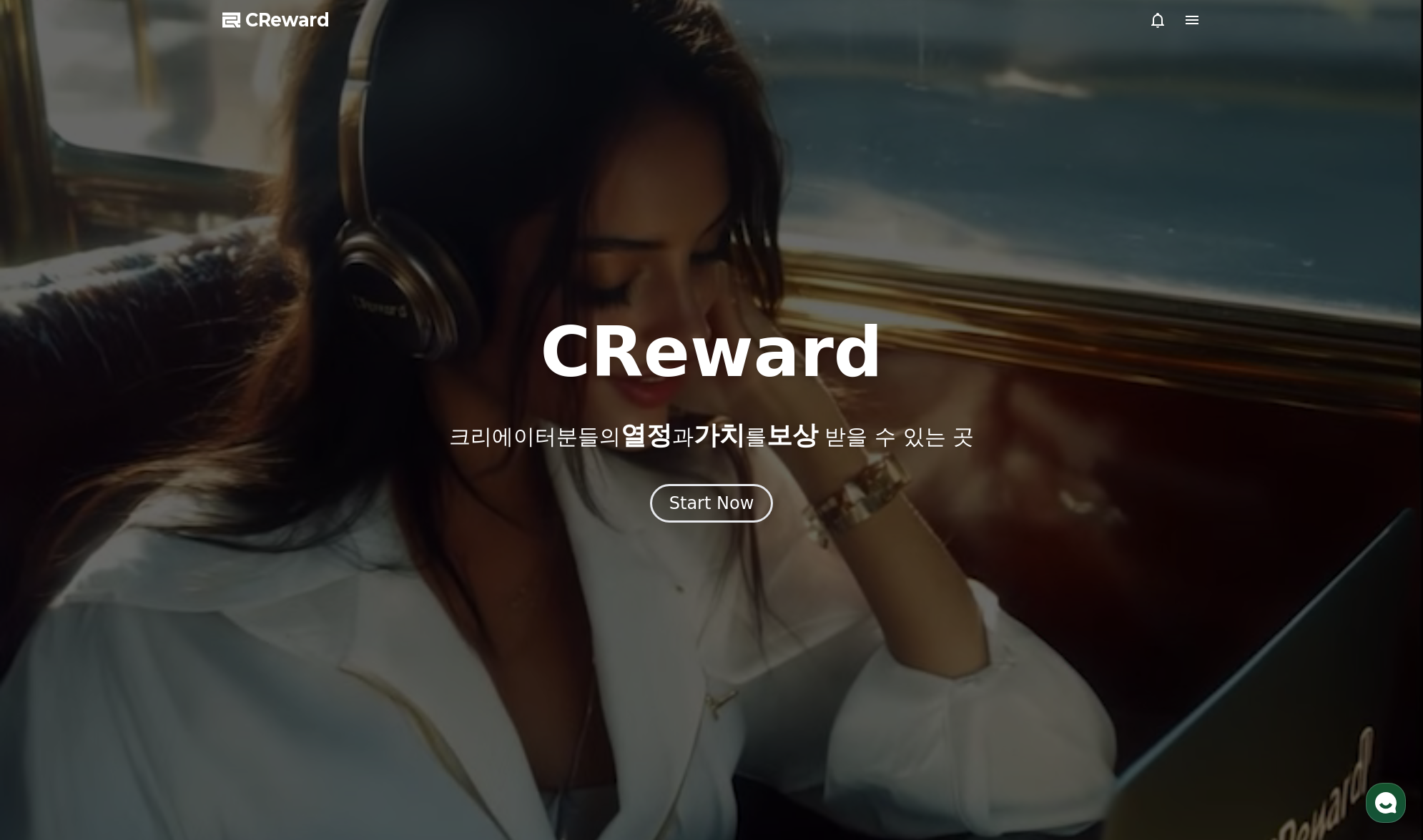
select select "**********"
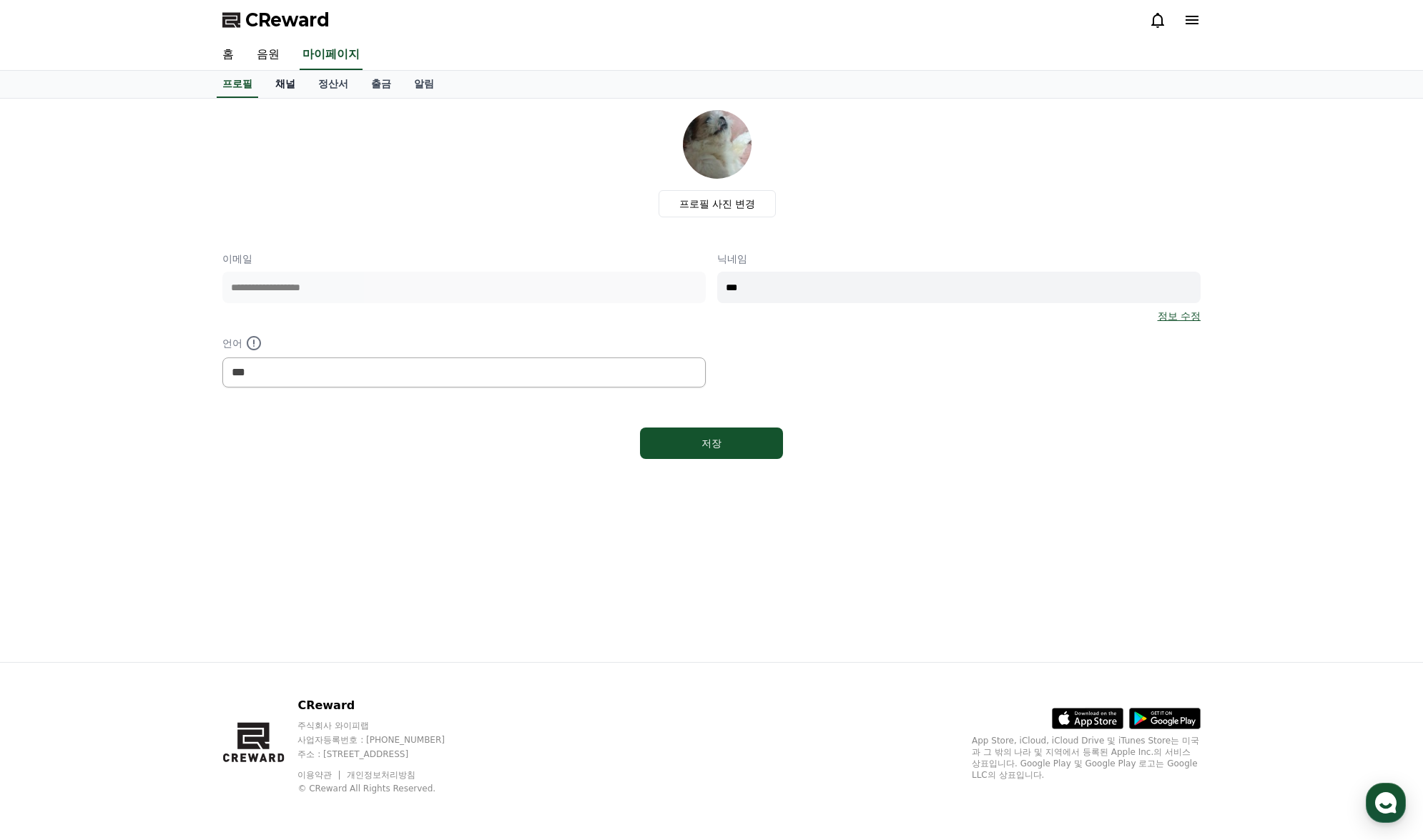
click at [289, 82] on link "채널" at bounding box center [285, 84] width 43 height 27
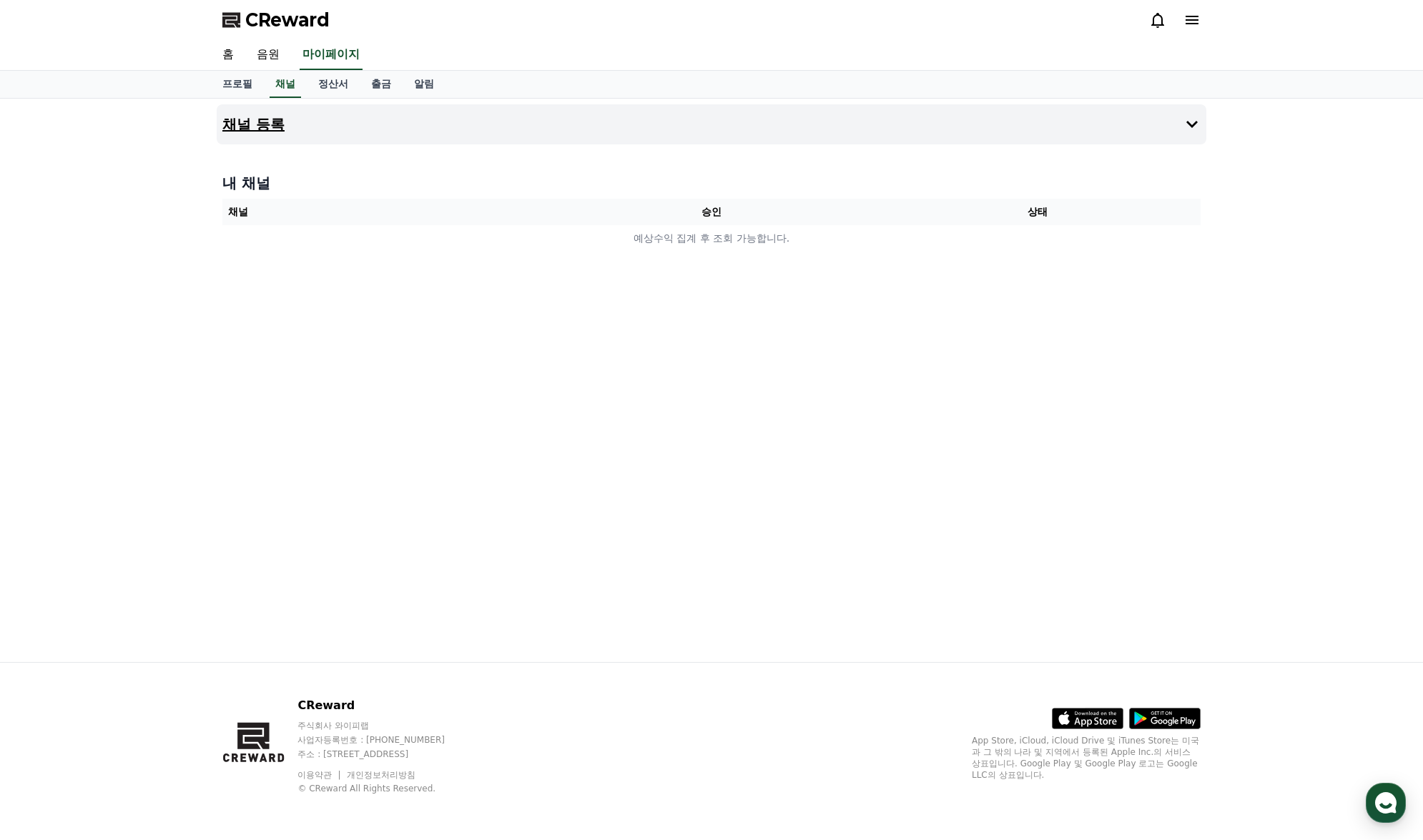
click at [382, 121] on button "채널 등록" at bounding box center [712, 124] width 990 height 40
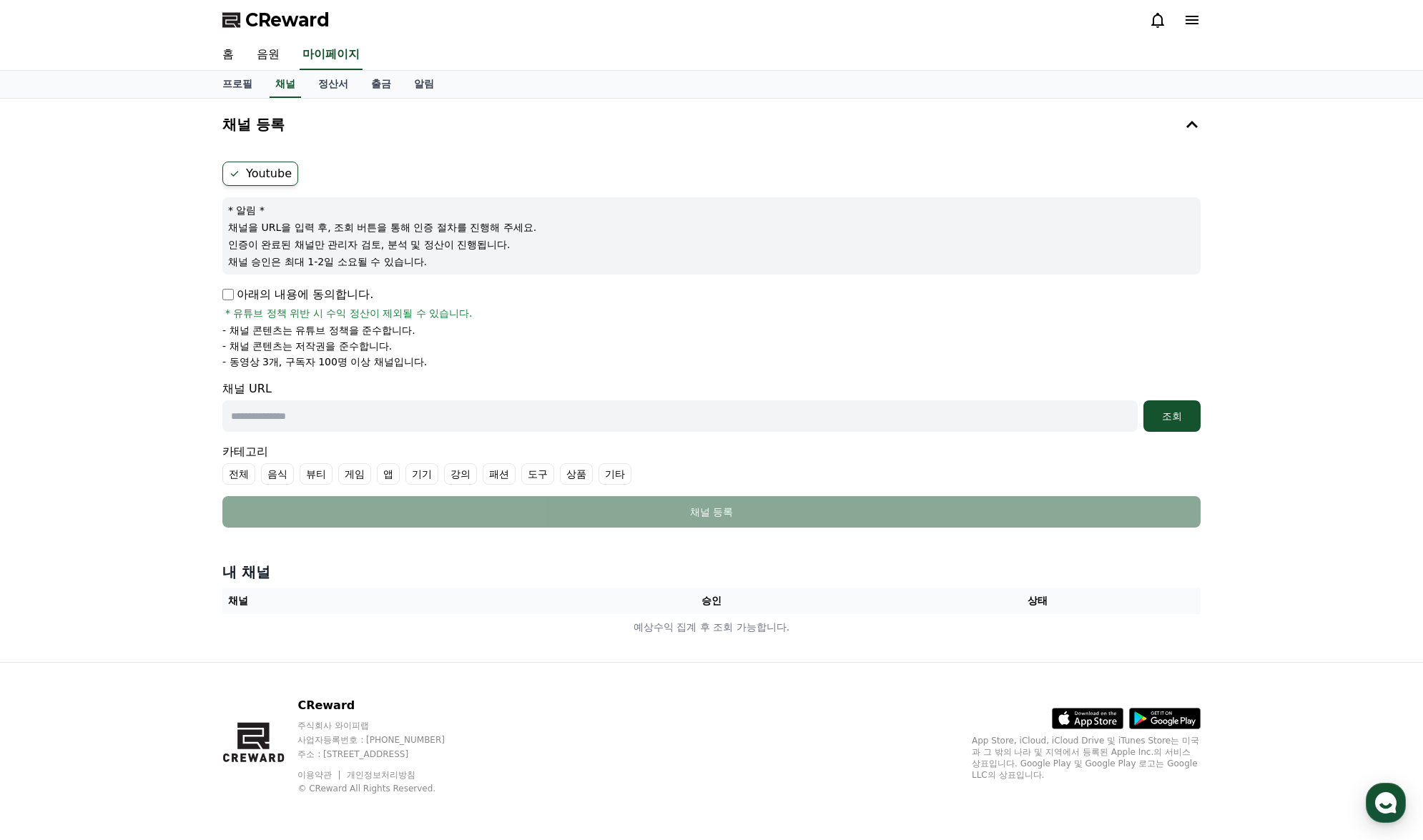
click at [255, 175] on label "Youtube" at bounding box center [261, 174] width 76 height 25
click at [702, 402] on input "text" at bounding box center [680, 416] width 915 height 32
click at [476, 401] on input "text" at bounding box center [680, 416] width 915 height 32
paste input "**********"
type input "**********"
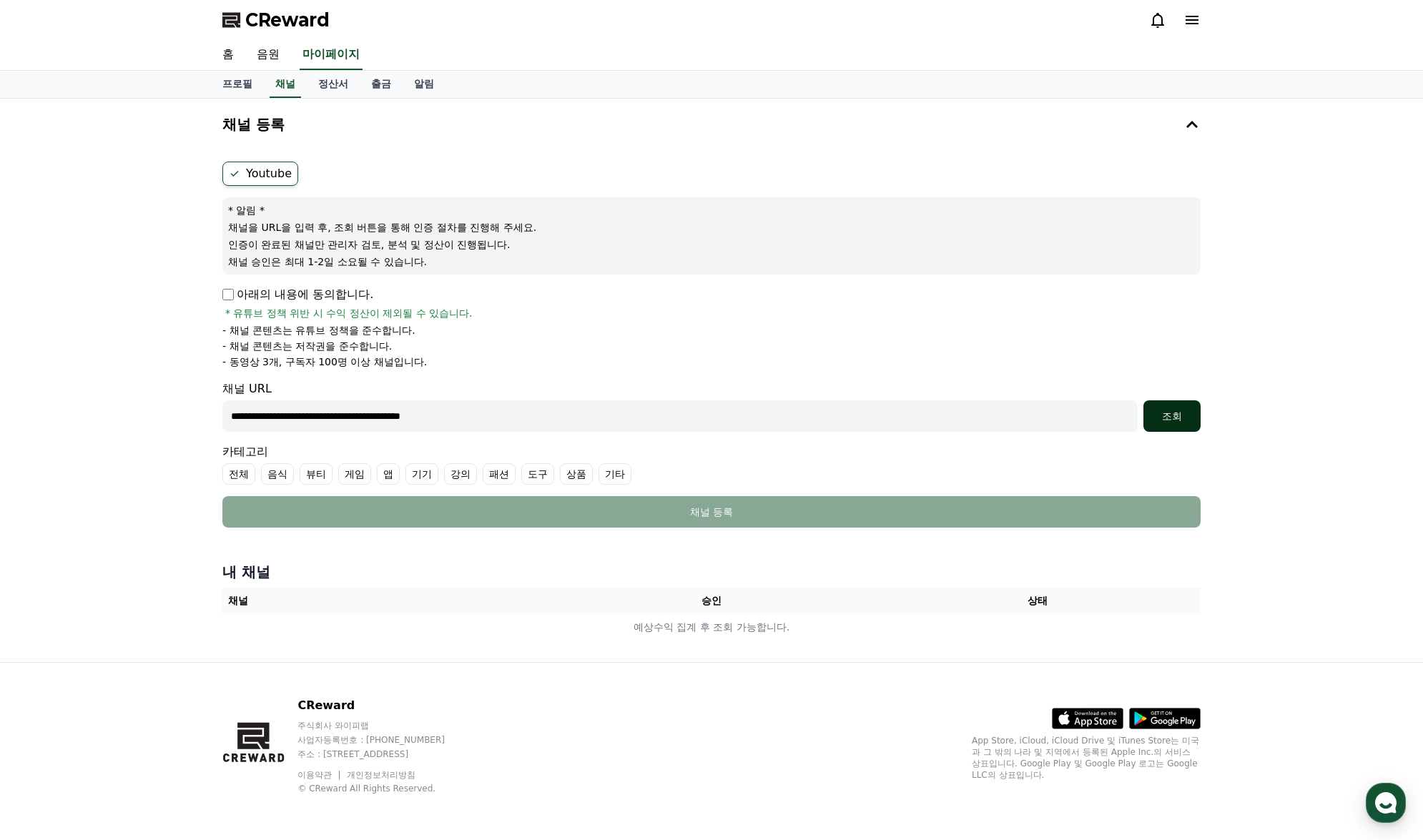
click at [1152, 411] on div "조회" at bounding box center [1172, 416] width 46 height 14
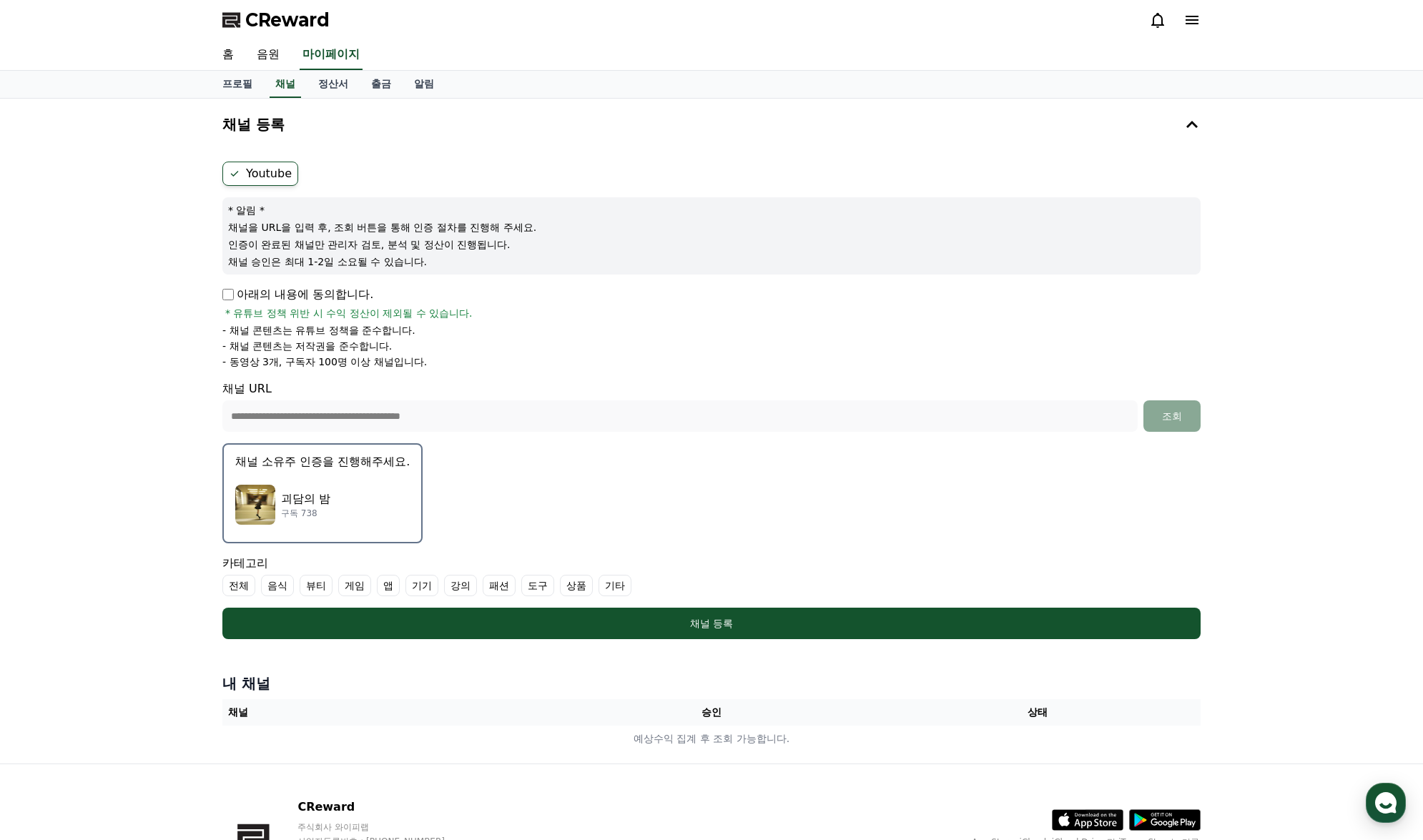
click at [615, 581] on label "기타" at bounding box center [615, 586] width 33 height 21
click at [358, 595] on label "게임" at bounding box center [354, 586] width 33 height 21
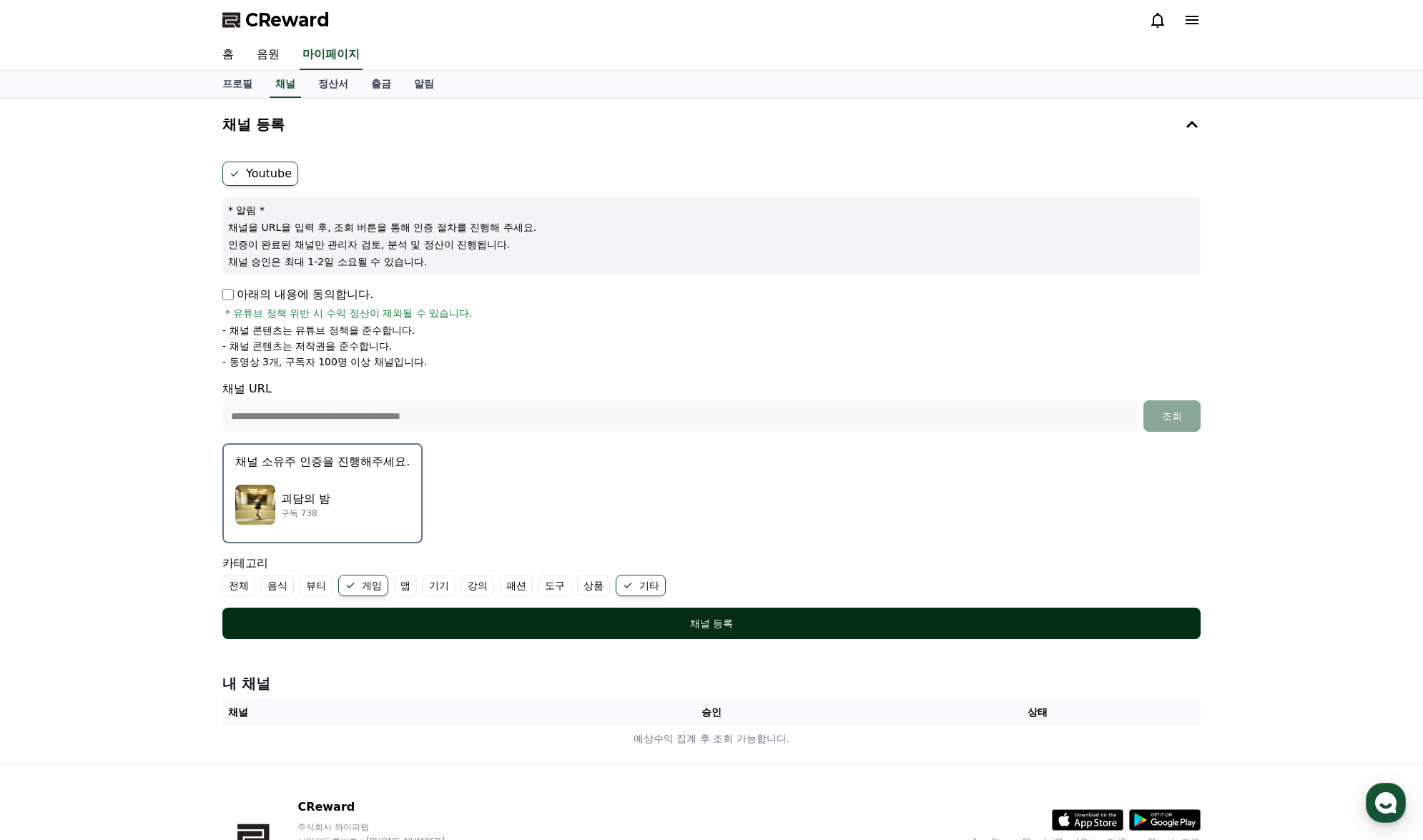
click at [580, 630] on div "채널 등록" at bounding box center [712, 623] width 921 height 14
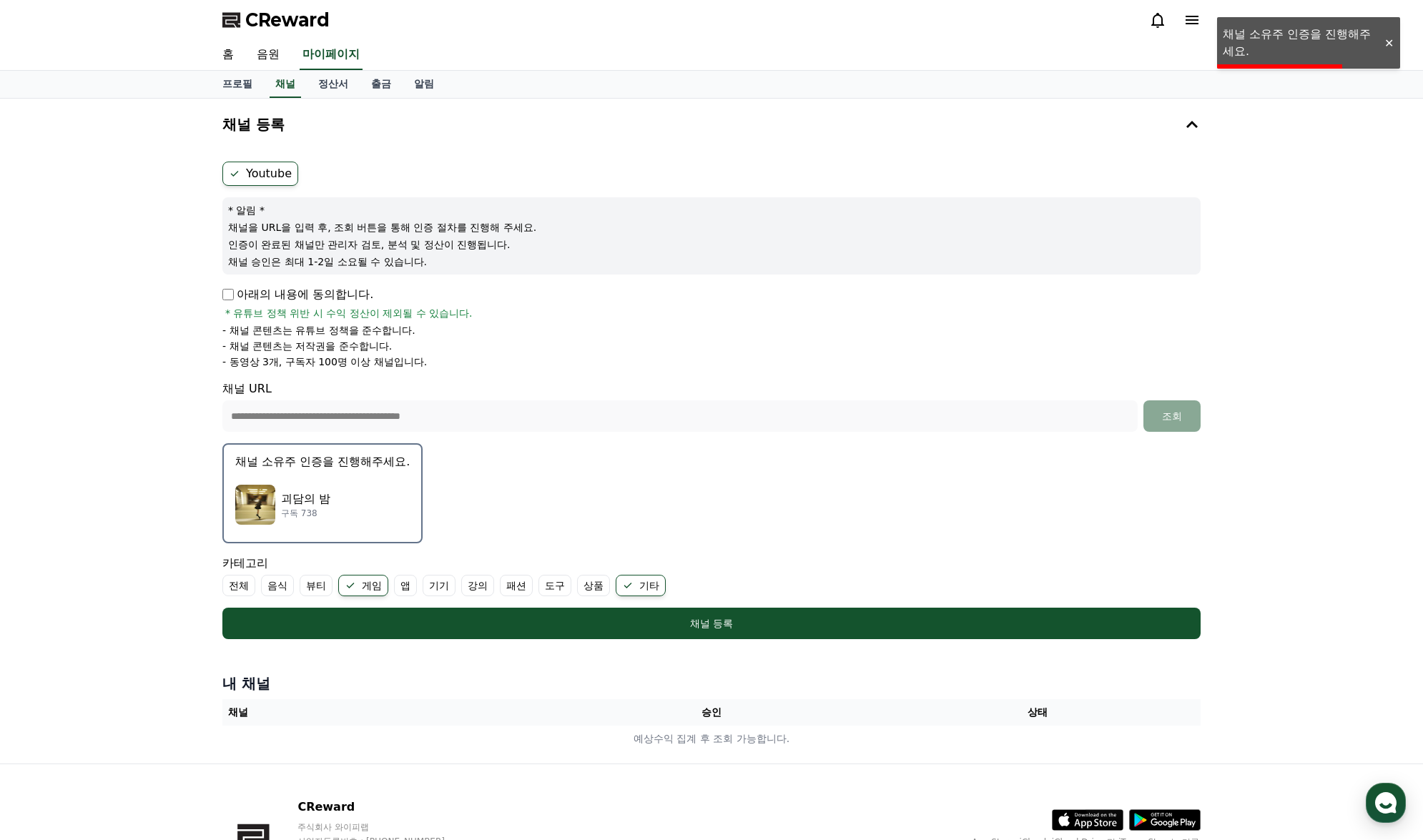
click at [309, 504] on p "괴담의 밤" at bounding box center [306, 498] width 49 height 17
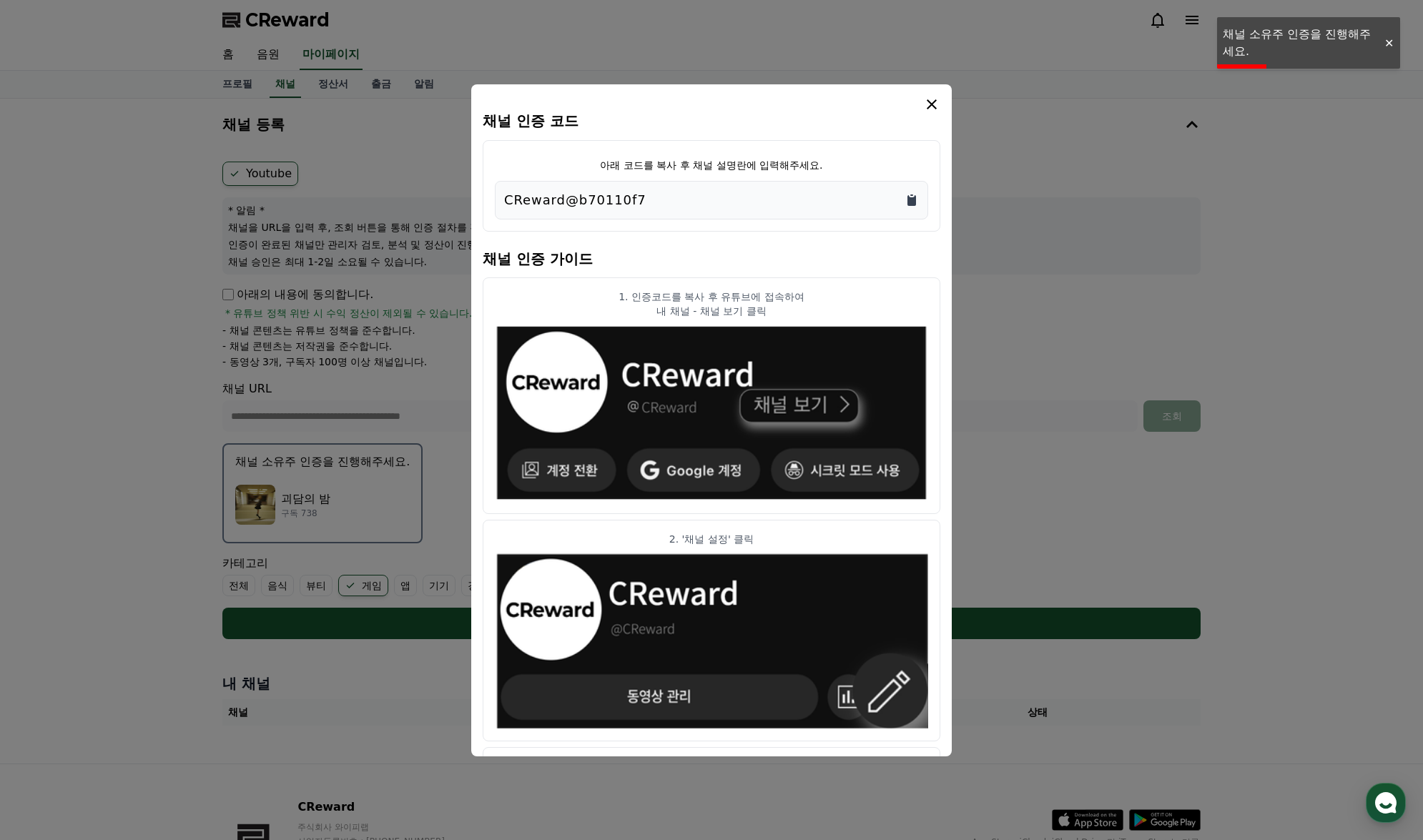
click at [911, 199] on icon "Copy to clipboard" at bounding box center [911, 201] width 9 height 11
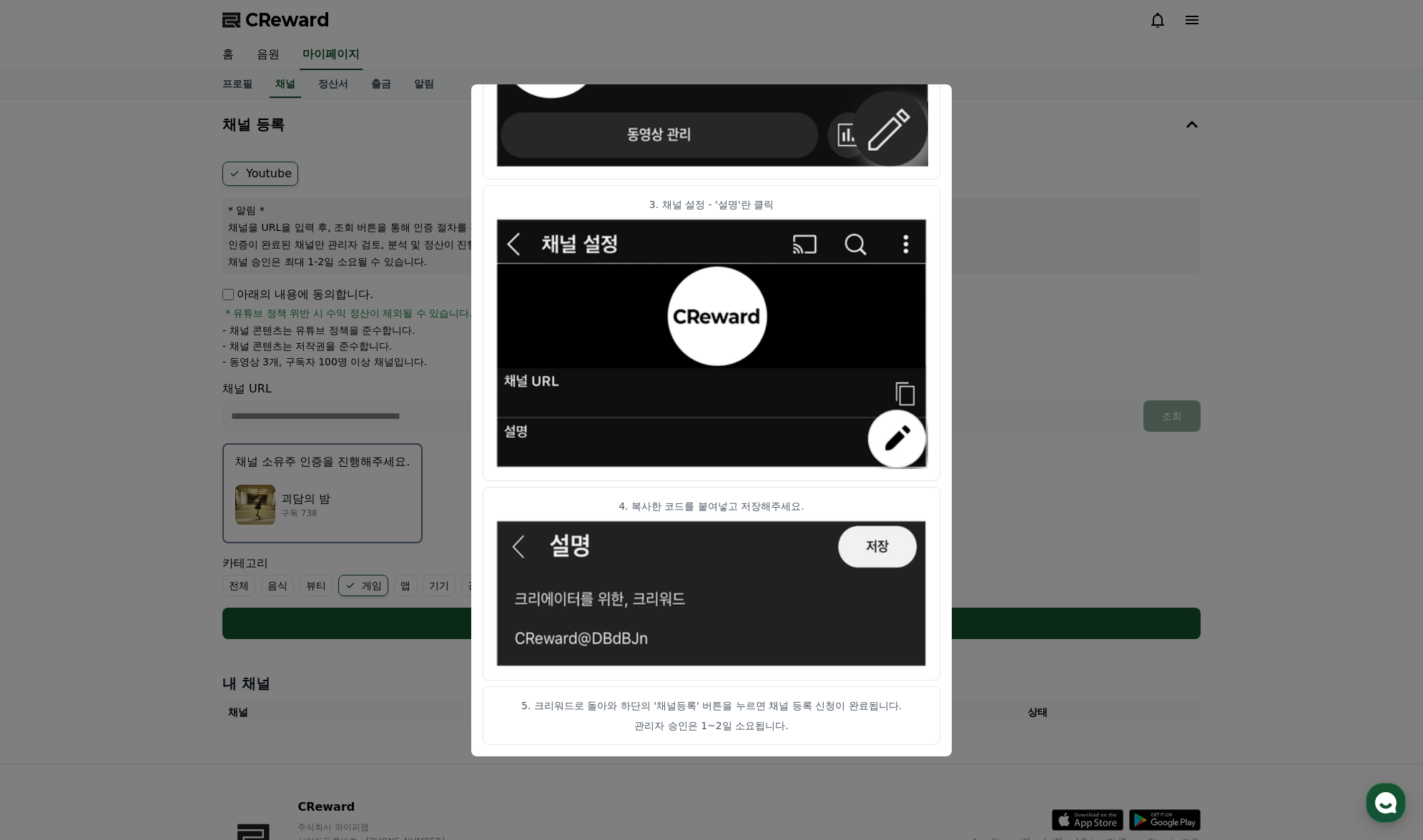
click at [995, 72] on button "close modal" at bounding box center [712, 420] width 1423 height 840
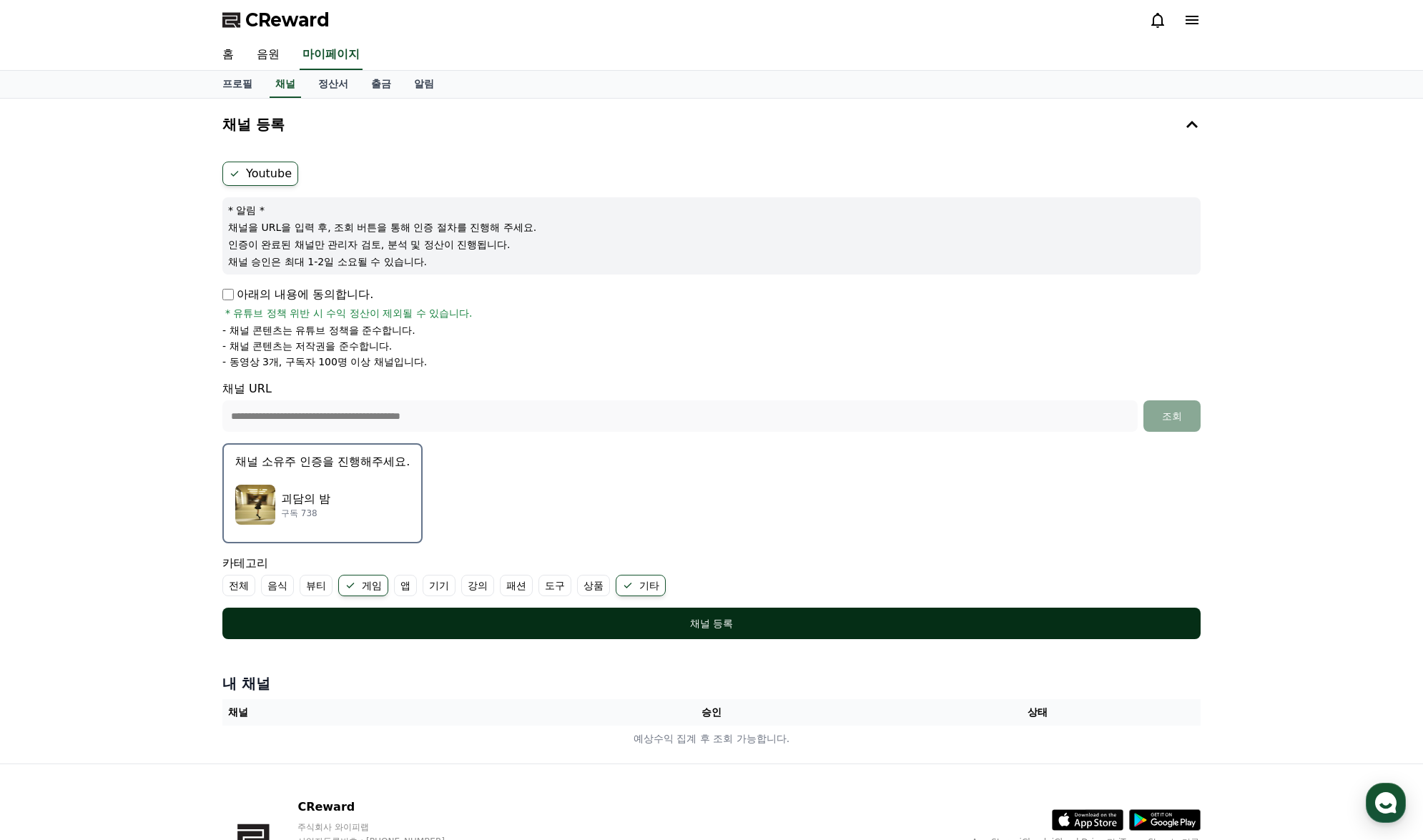
click at [741, 614] on button "채널 등록" at bounding box center [712, 623] width 978 height 32
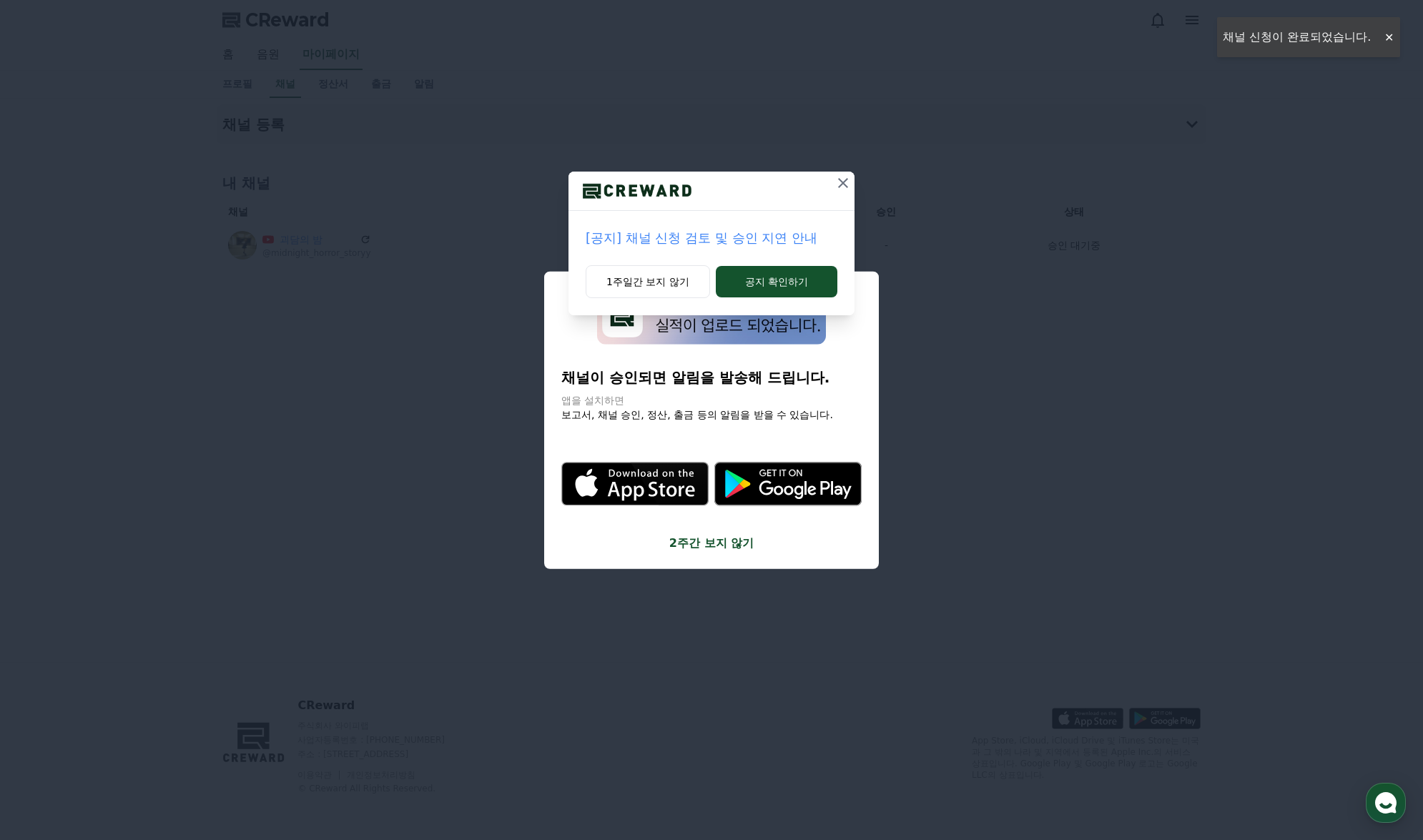
click at [841, 191] on icon at bounding box center [843, 182] width 17 height 17
click at [847, 188] on icon at bounding box center [843, 182] width 17 height 17
